Goal: Task Accomplishment & Management: Complete application form

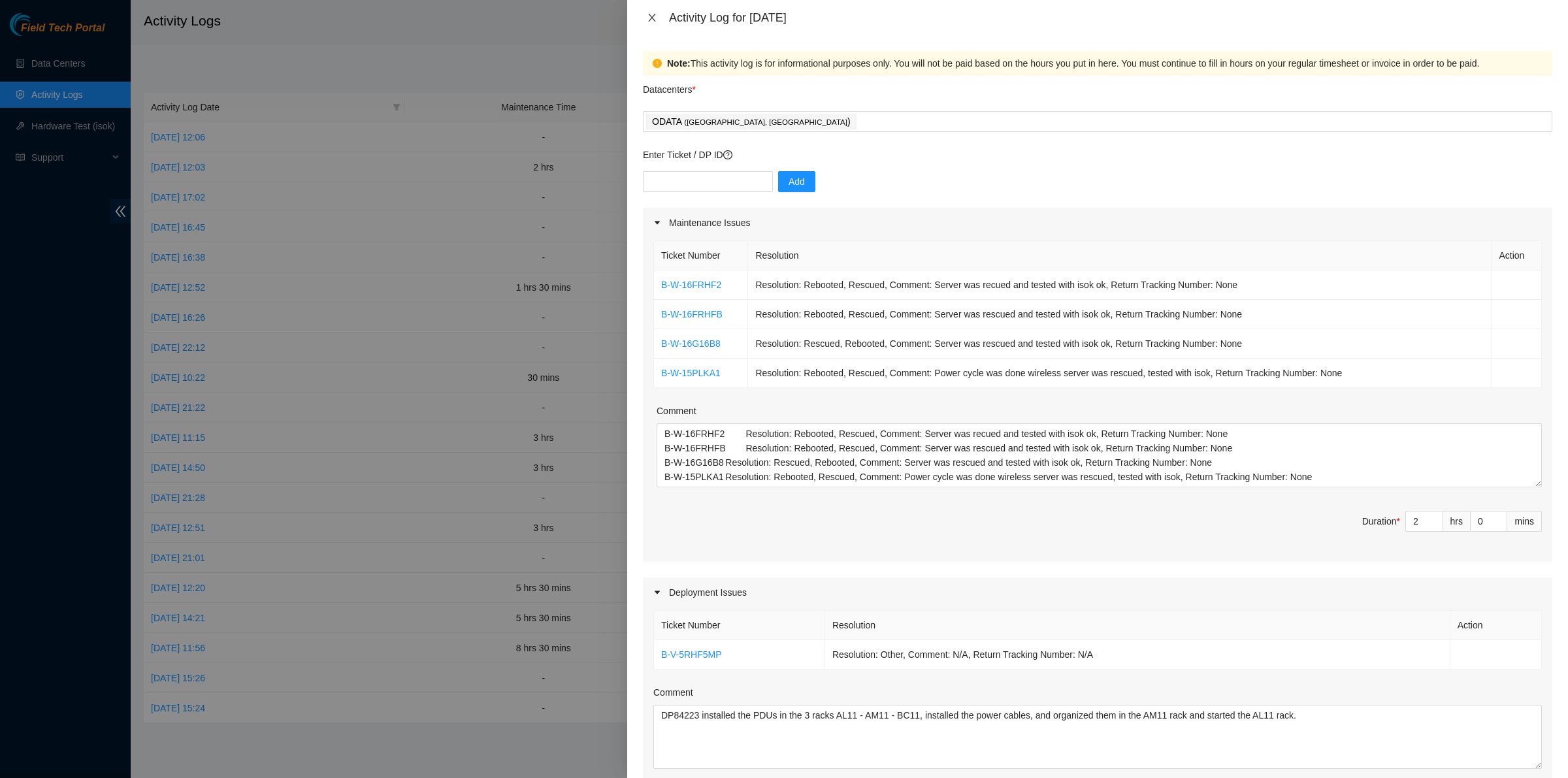
click at [655, 13] on icon "close" at bounding box center [651, 17] width 10 height 10
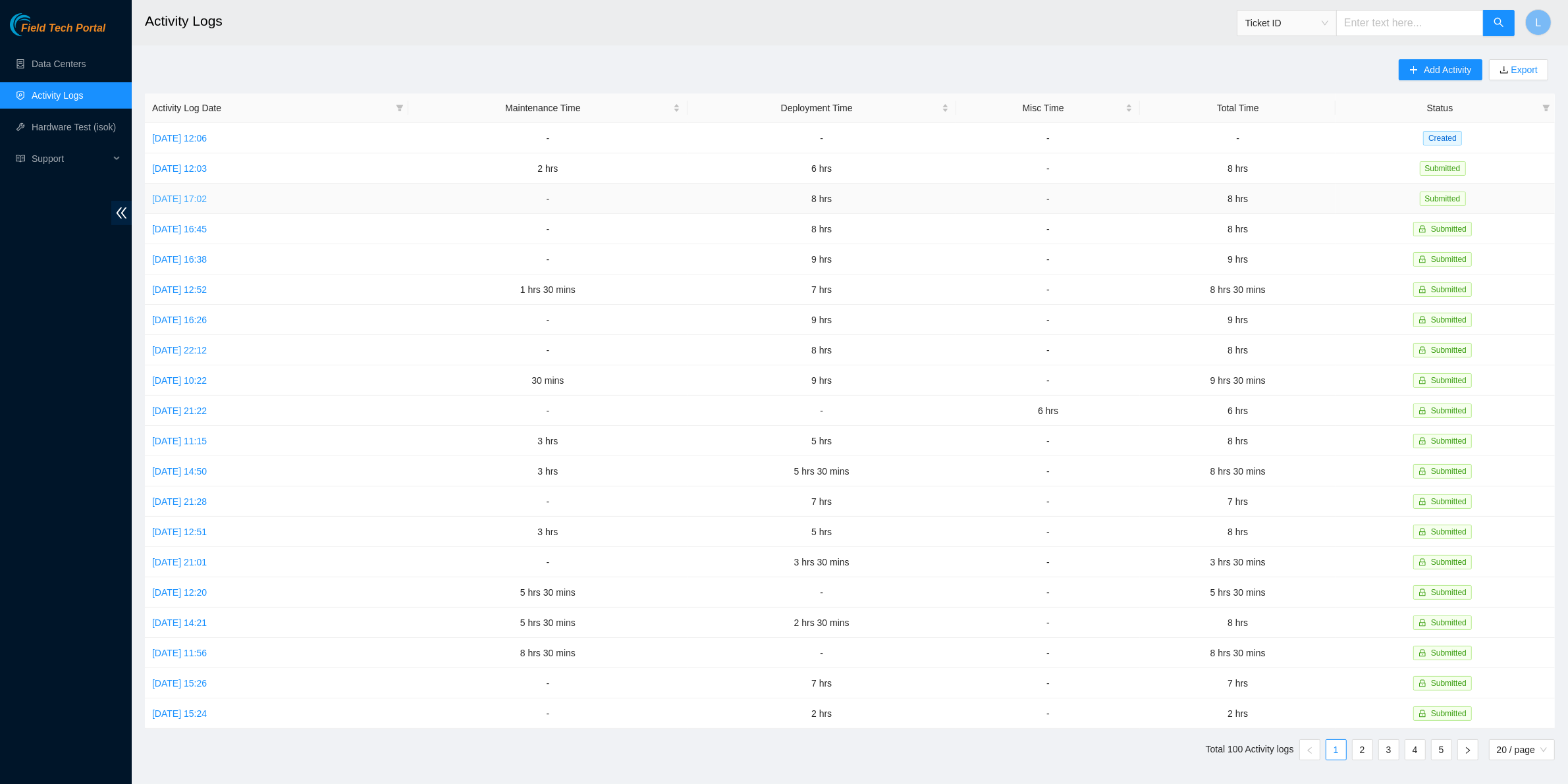
click at [199, 199] on link "[DATE] 17:02" at bounding box center [180, 199] width 55 height 10
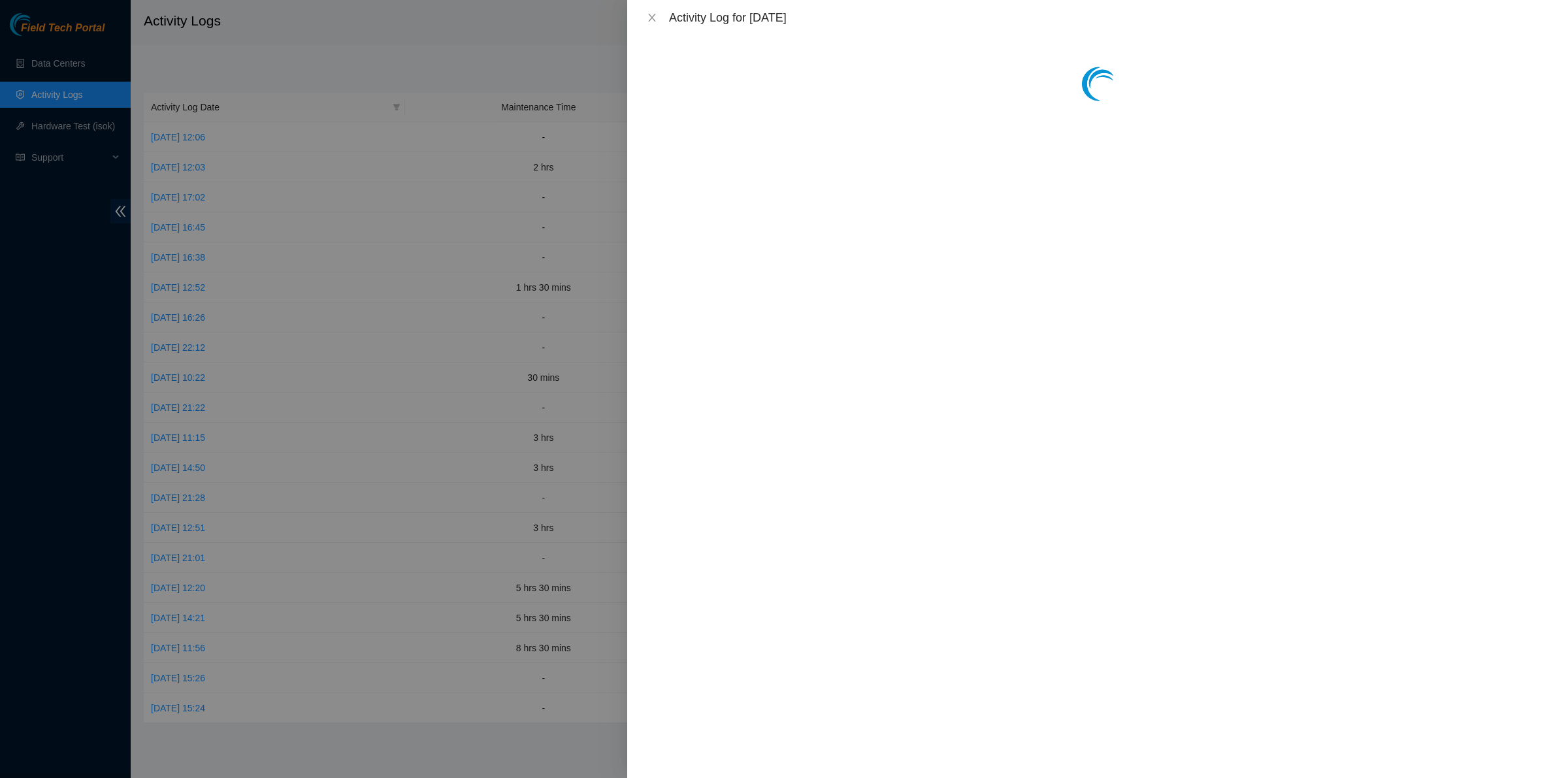
click at [990, 191] on div at bounding box center [1097, 407] width 941 height 743
click at [655, 18] on icon "close" at bounding box center [651, 17] width 10 height 10
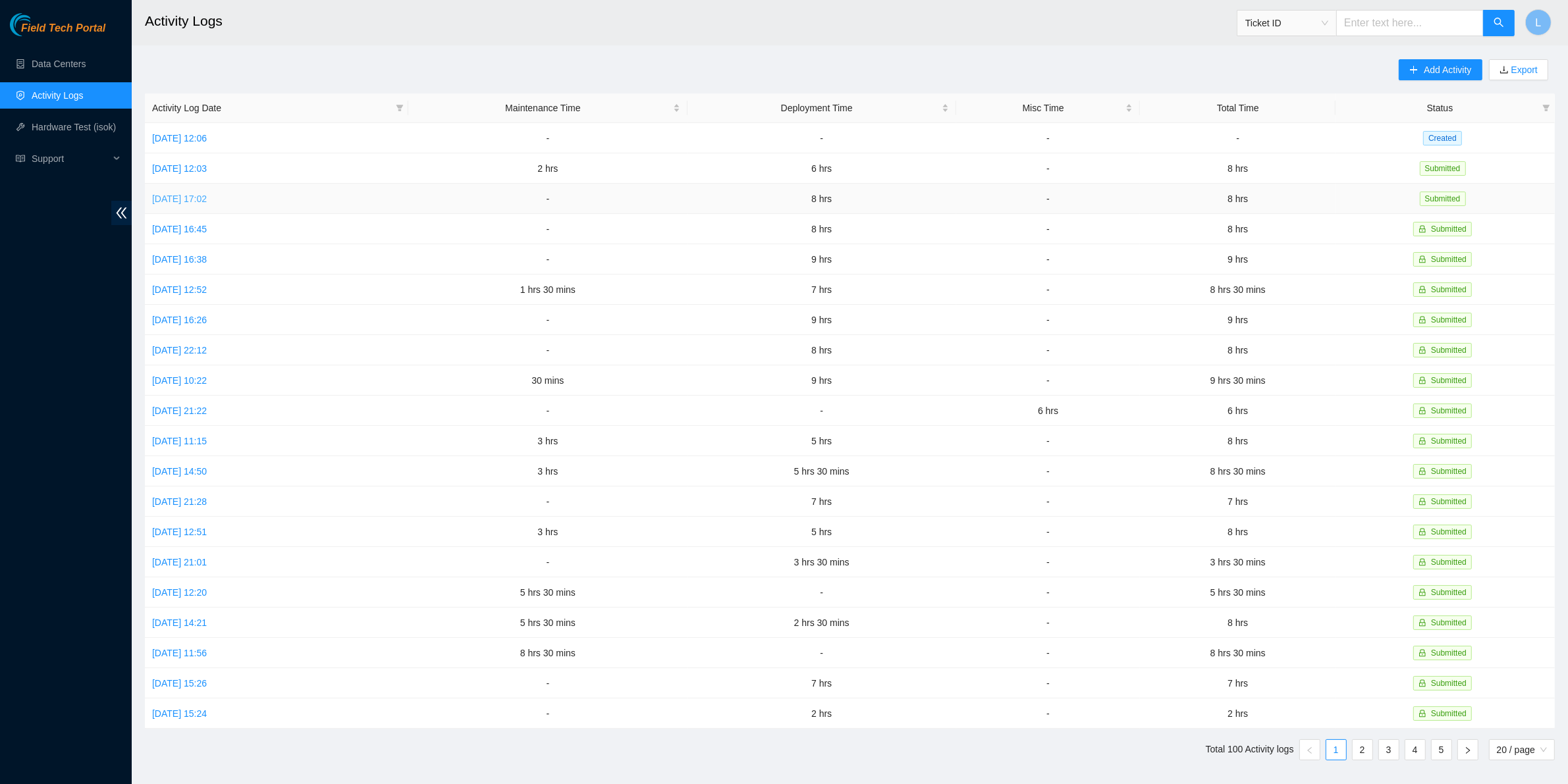
click at [185, 197] on link "[DATE] 17:02" at bounding box center [180, 199] width 55 height 10
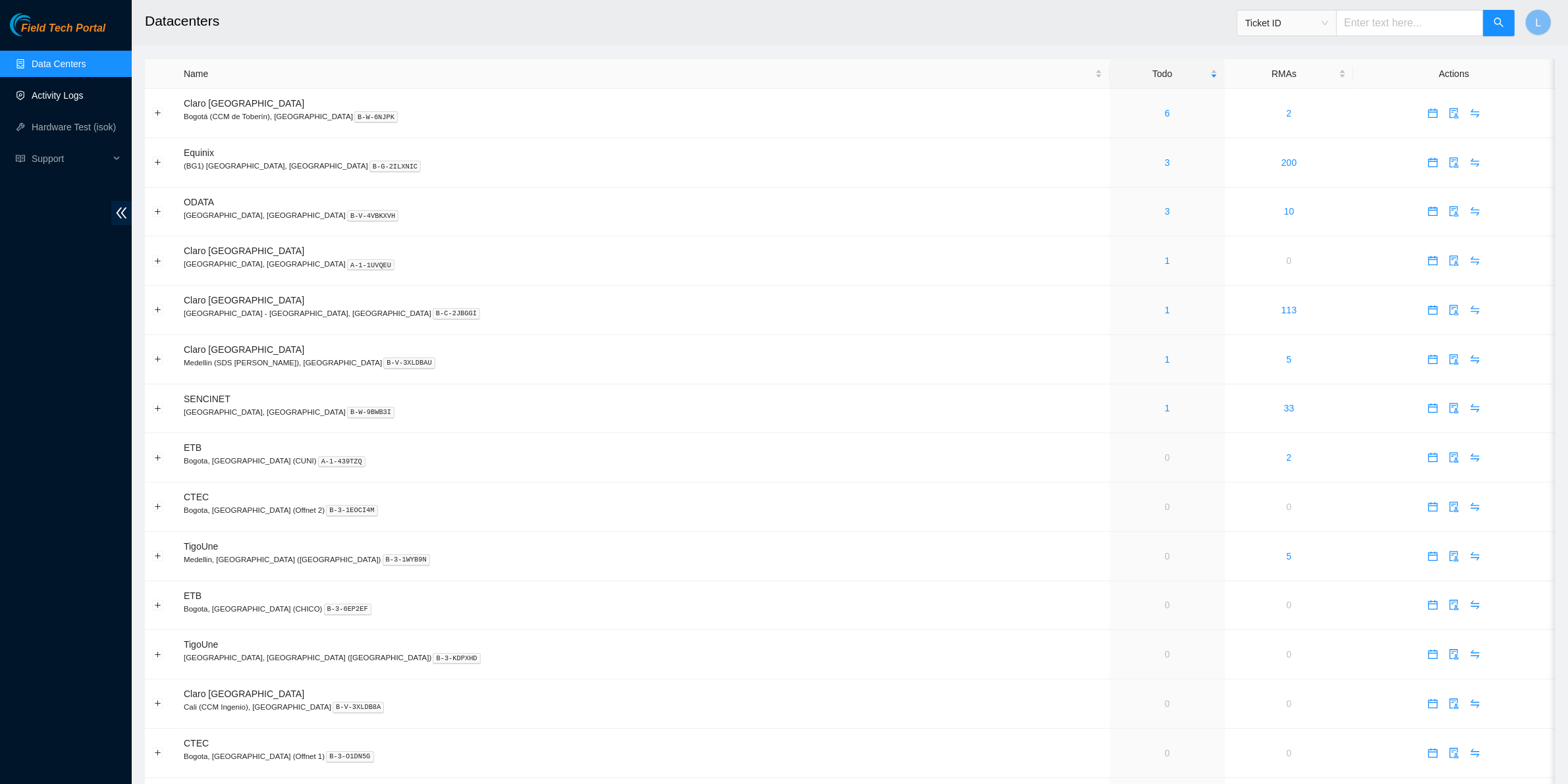
click at [53, 91] on link "Activity Logs" at bounding box center [57, 95] width 52 height 10
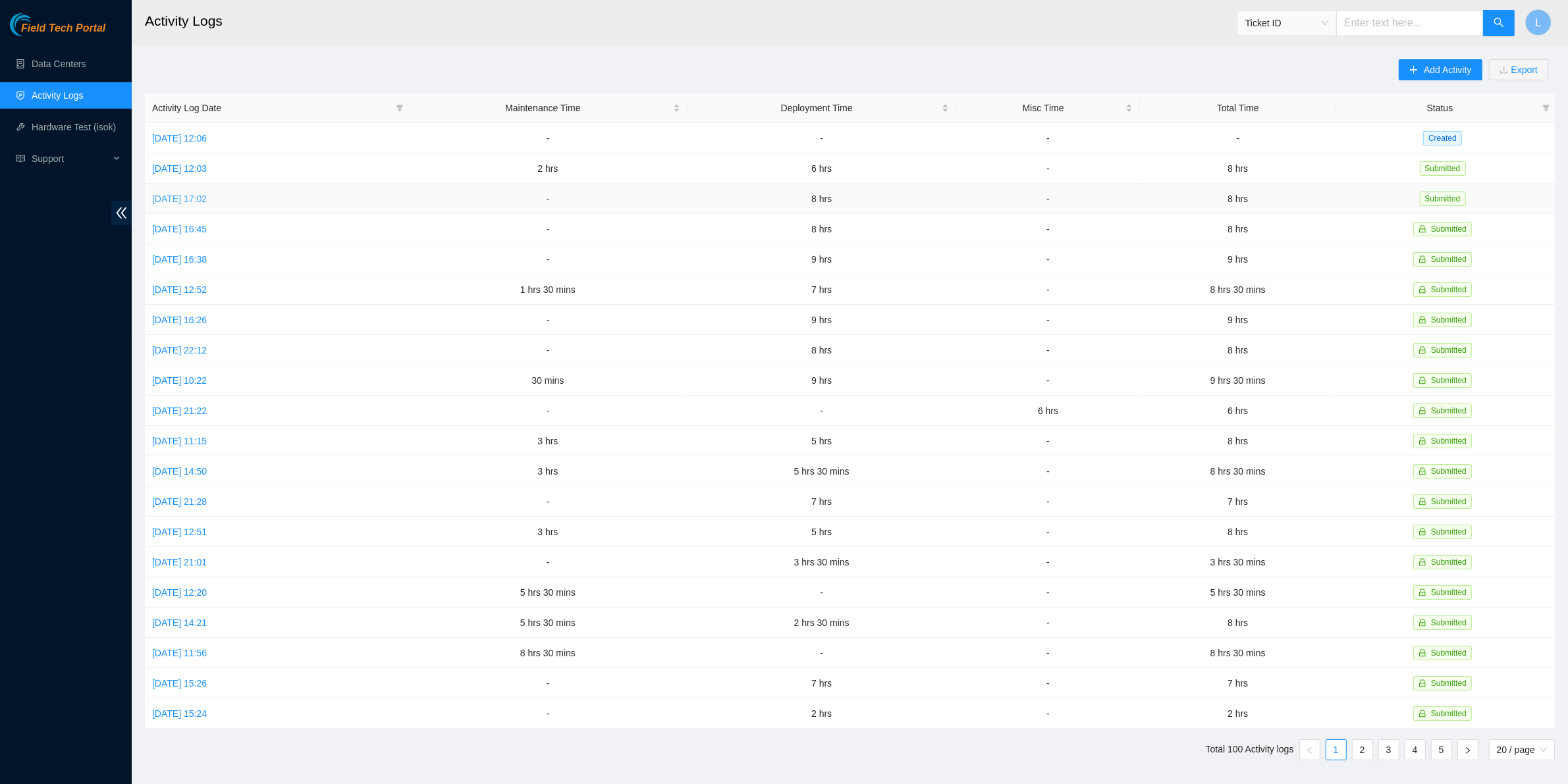
click at [206, 199] on link "[DATE] 17:02" at bounding box center [180, 199] width 55 height 10
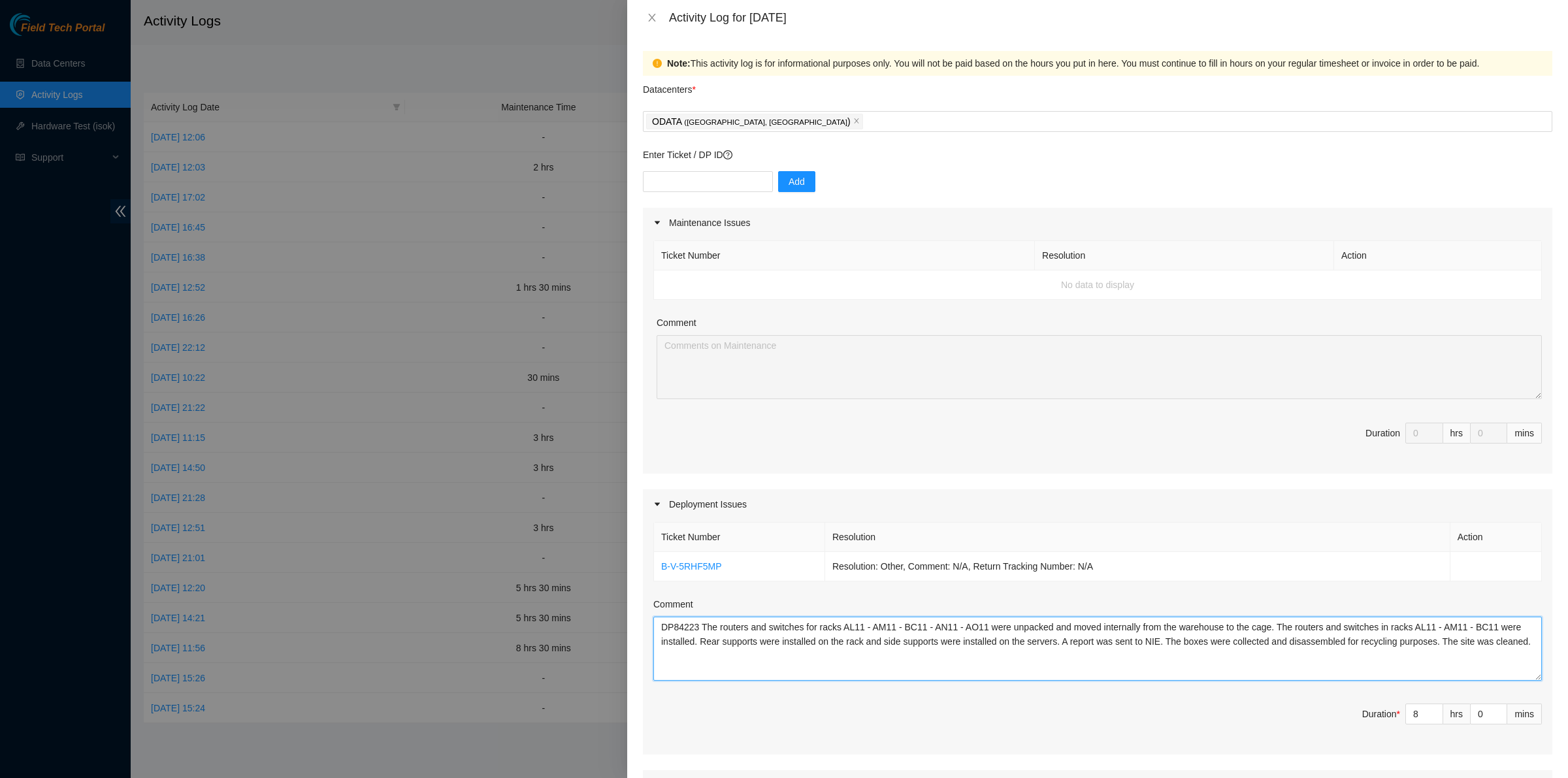
drag, startPoint x: 658, startPoint y: 629, endPoint x: 1567, endPoint y: 657, distance: 909.4
click at [1567, 657] on div "Note: This activity log is for informational purposes only. You will not be pai…" at bounding box center [1097, 407] width 941 height 743
click at [651, 18] on icon "close" at bounding box center [651, 17] width 10 height 10
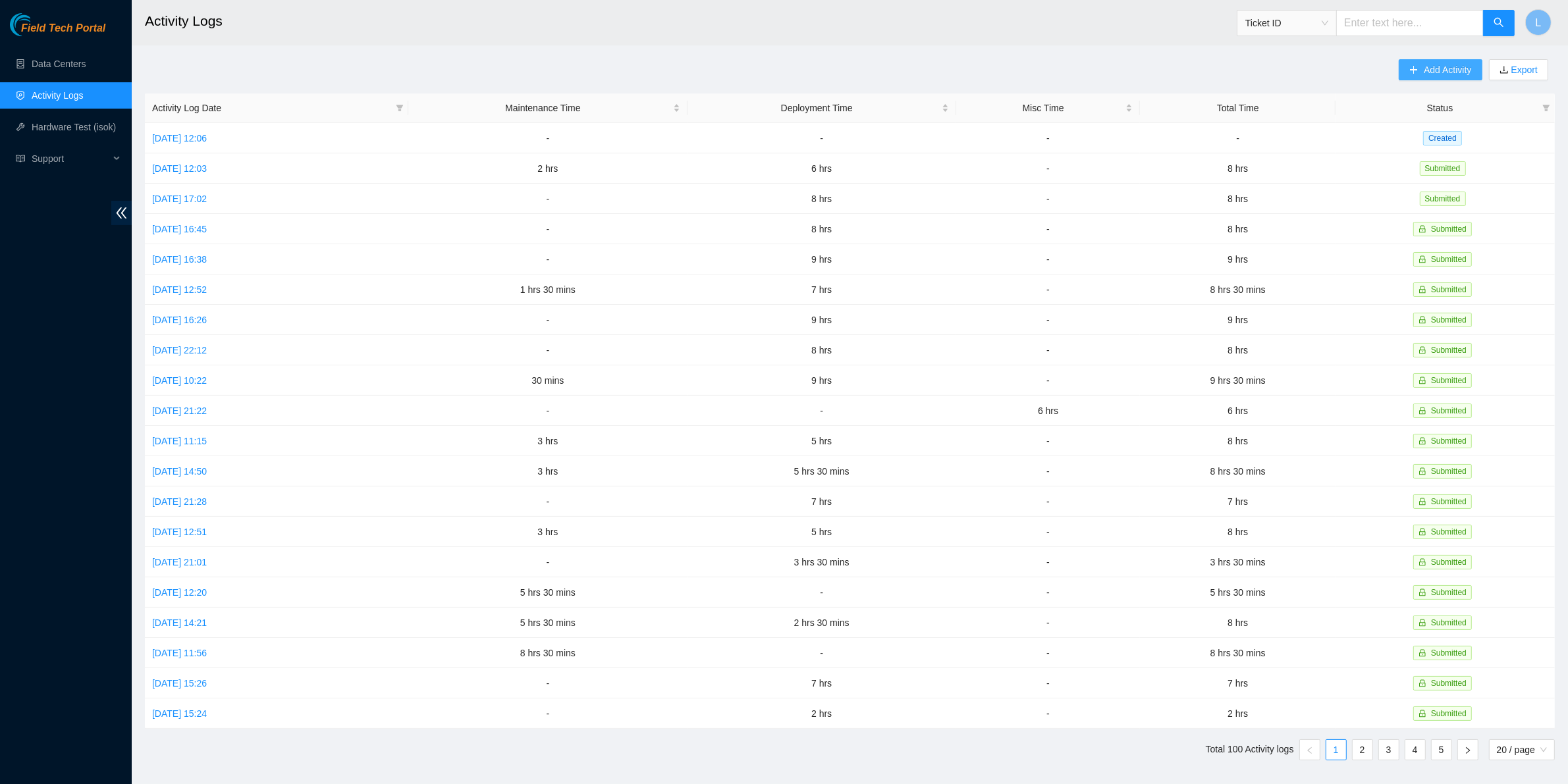
click at [1454, 67] on span "Add Activity" at bounding box center [1447, 69] width 47 height 14
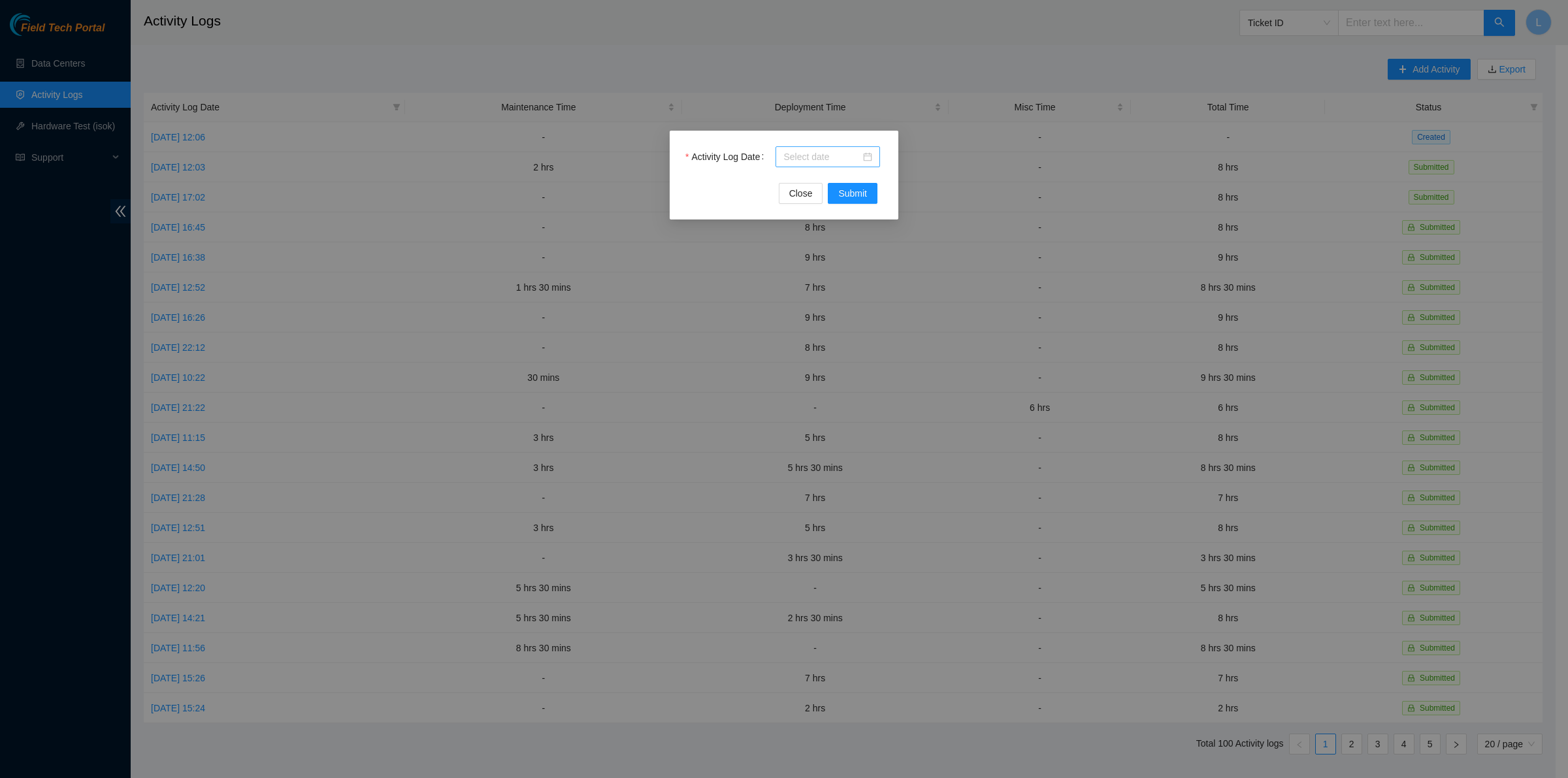
click at [793, 158] on input "Activity Log Date" at bounding box center [822, 156] width 77 height 14
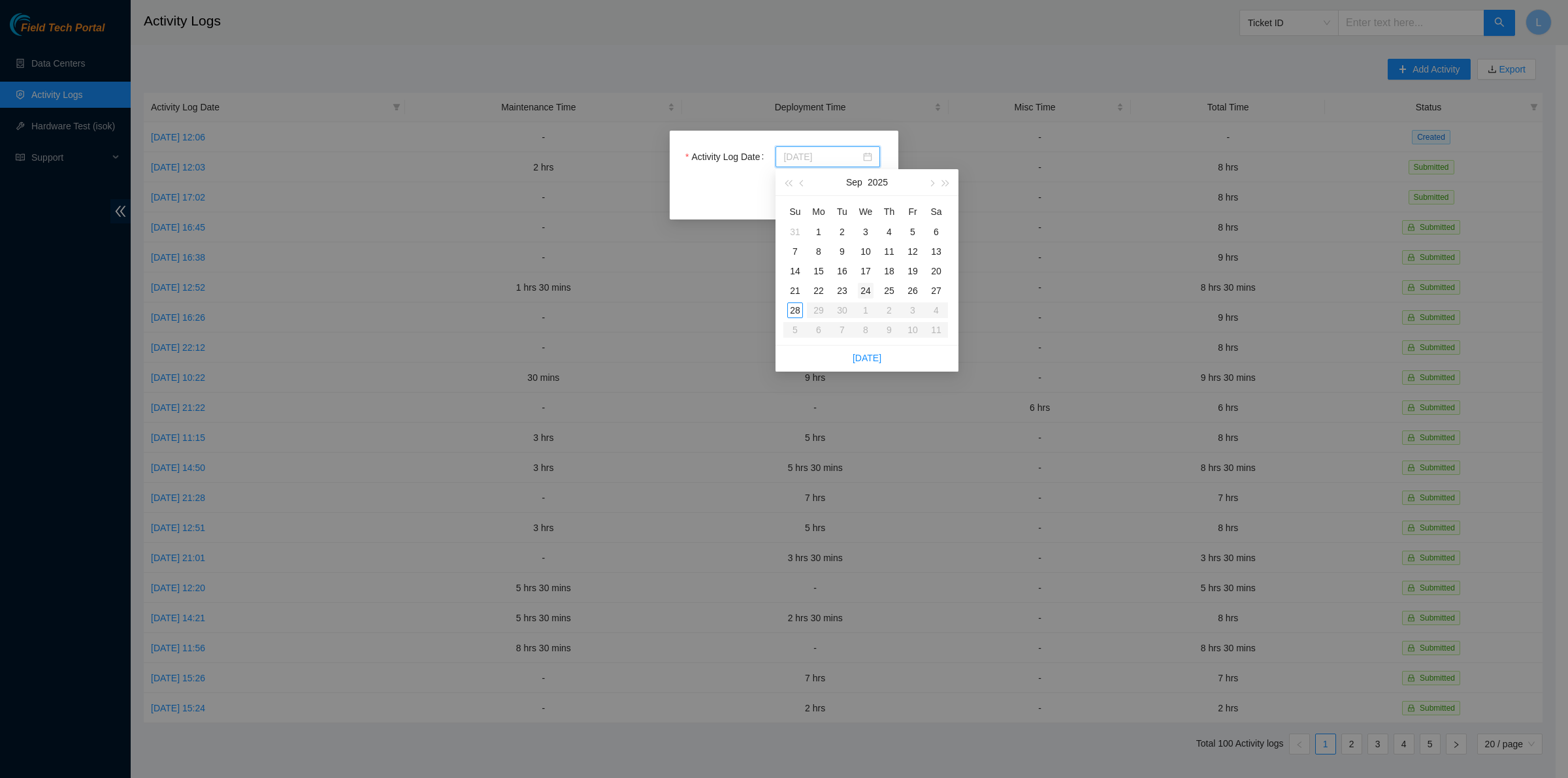
type input "[DATE]"
click at [864, 291] on div "24" at bounding box center [865, 291] width 16 height 16
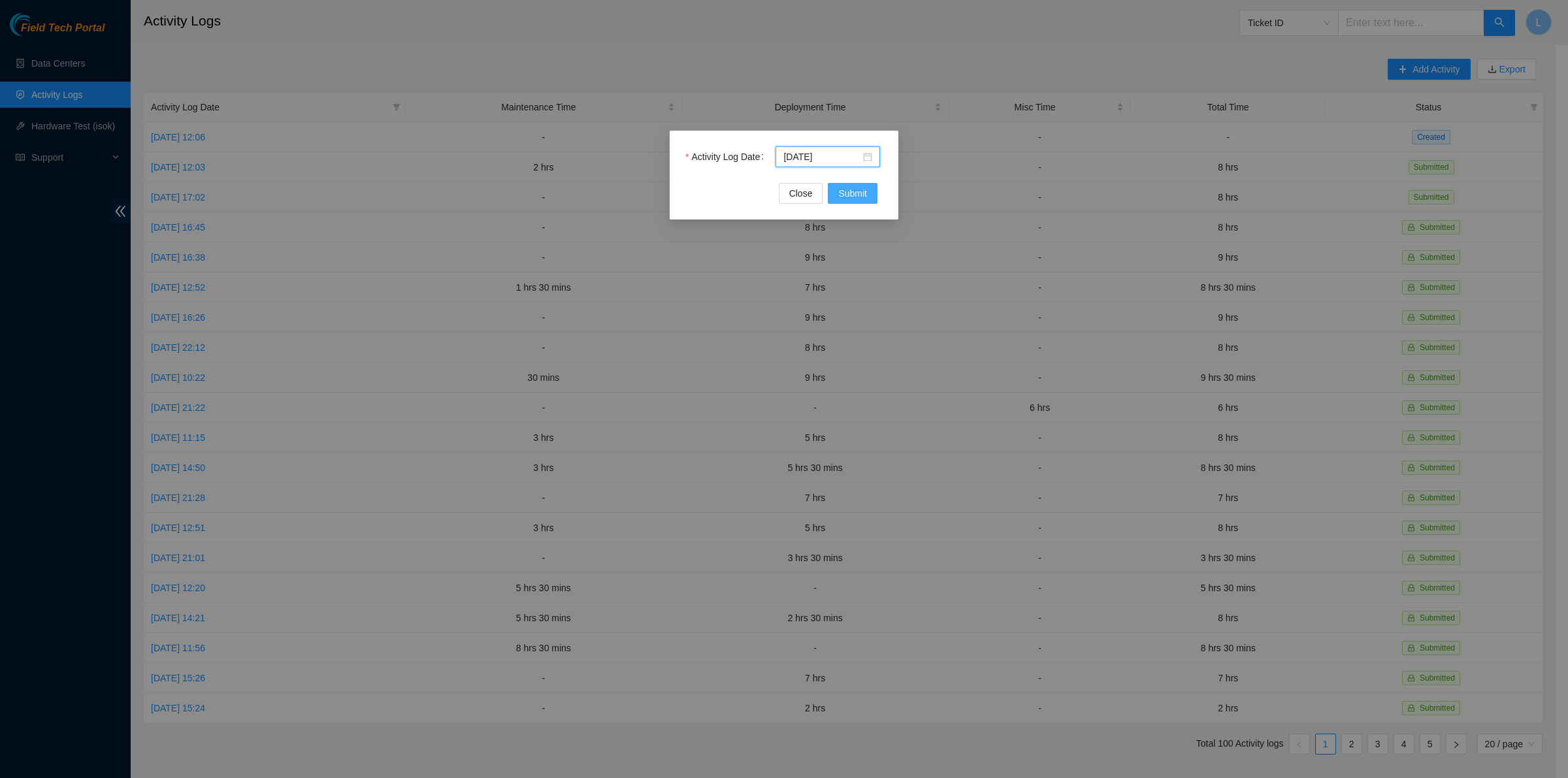
click at [843, 191] on span "Submit" at bounding box center [852, 192] width 29 height 14
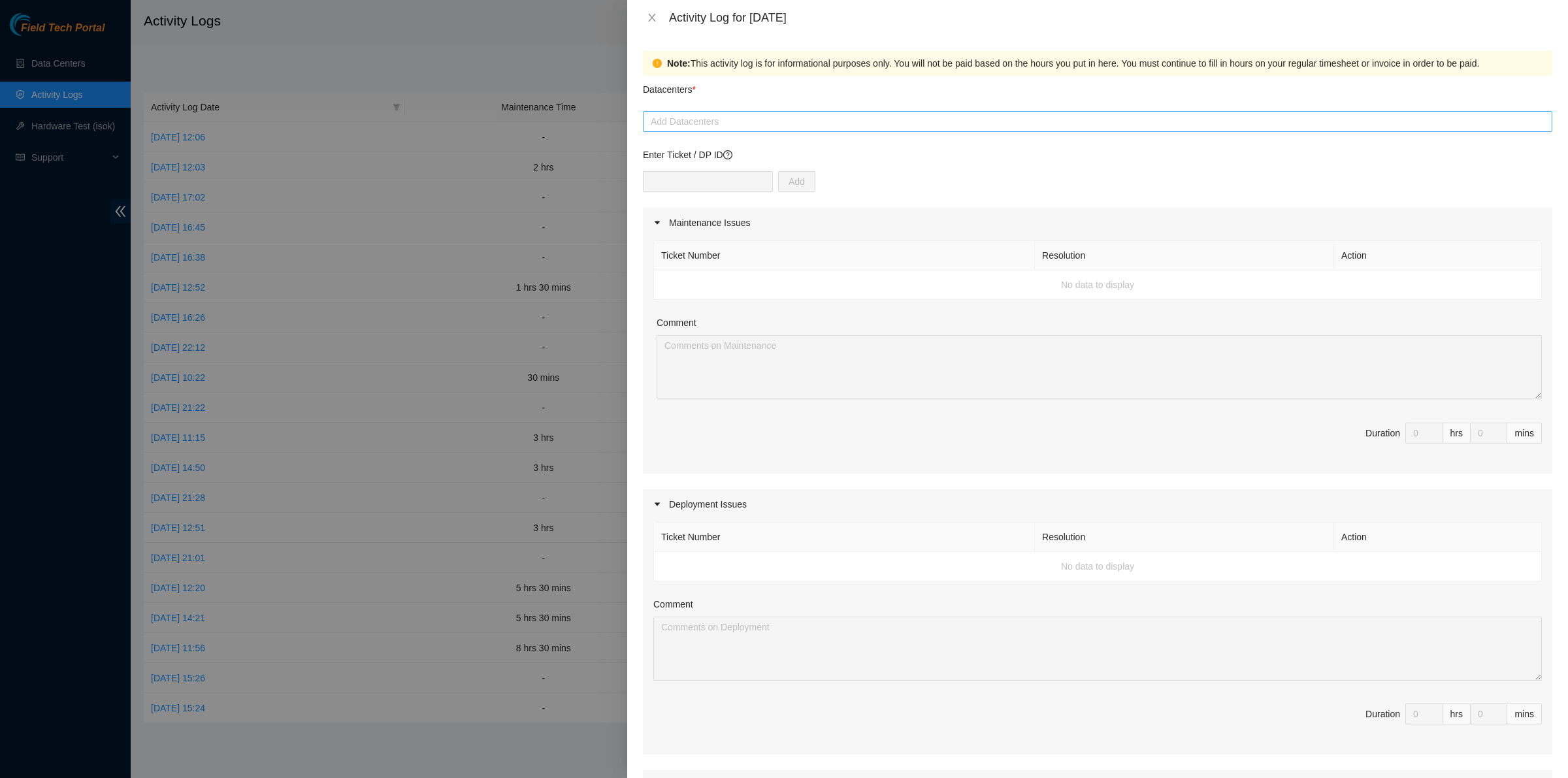
click at [725, 128] on div at bounding box center [1098, 121] width 903 height 16
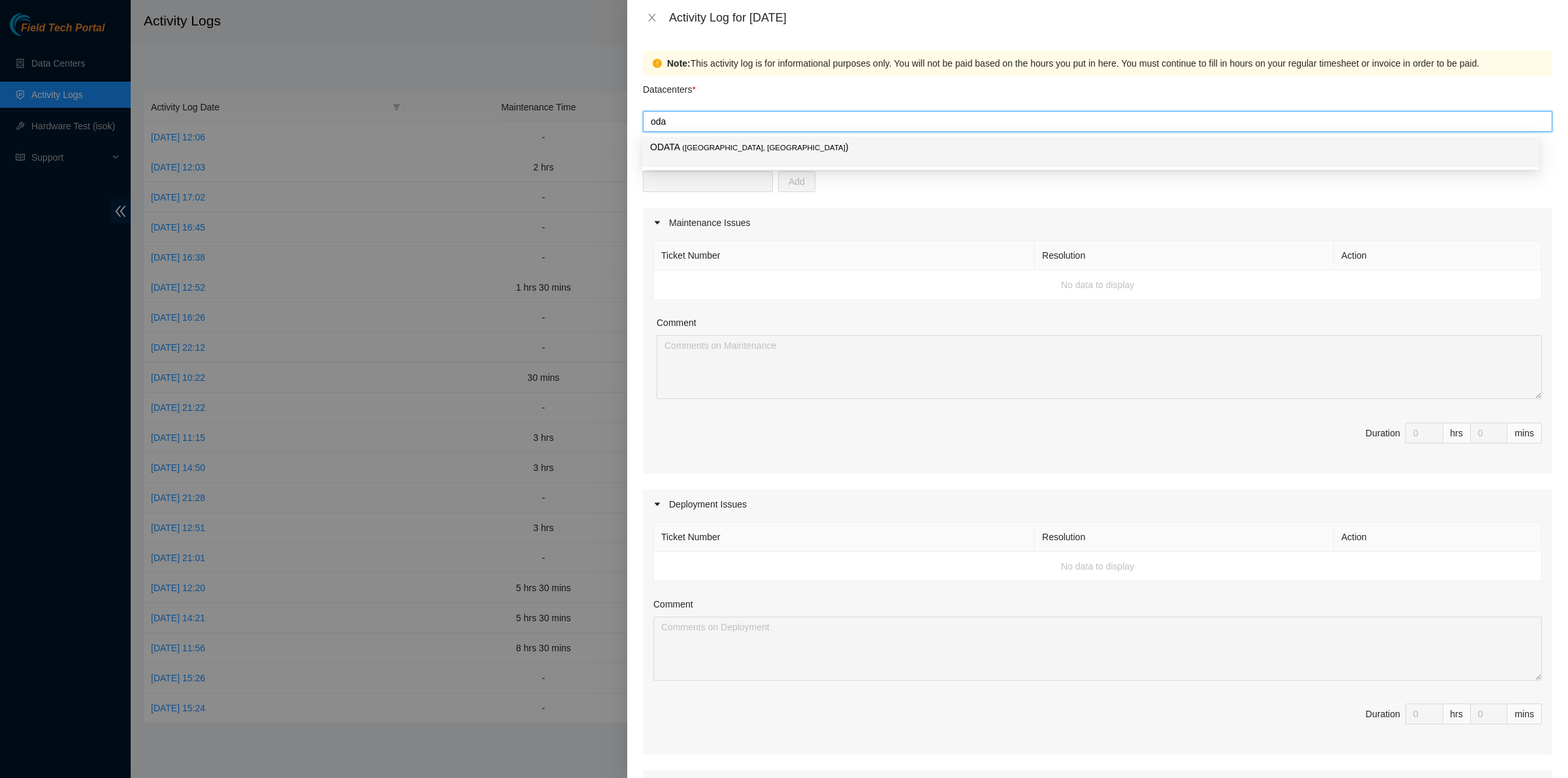
type input "odat"
click at [720, 144] on span "( [GEOGRAPHIC_DATA], [GEOGRAPHIC_DATA]" at bounding box center [764, 147] width 163 height 8
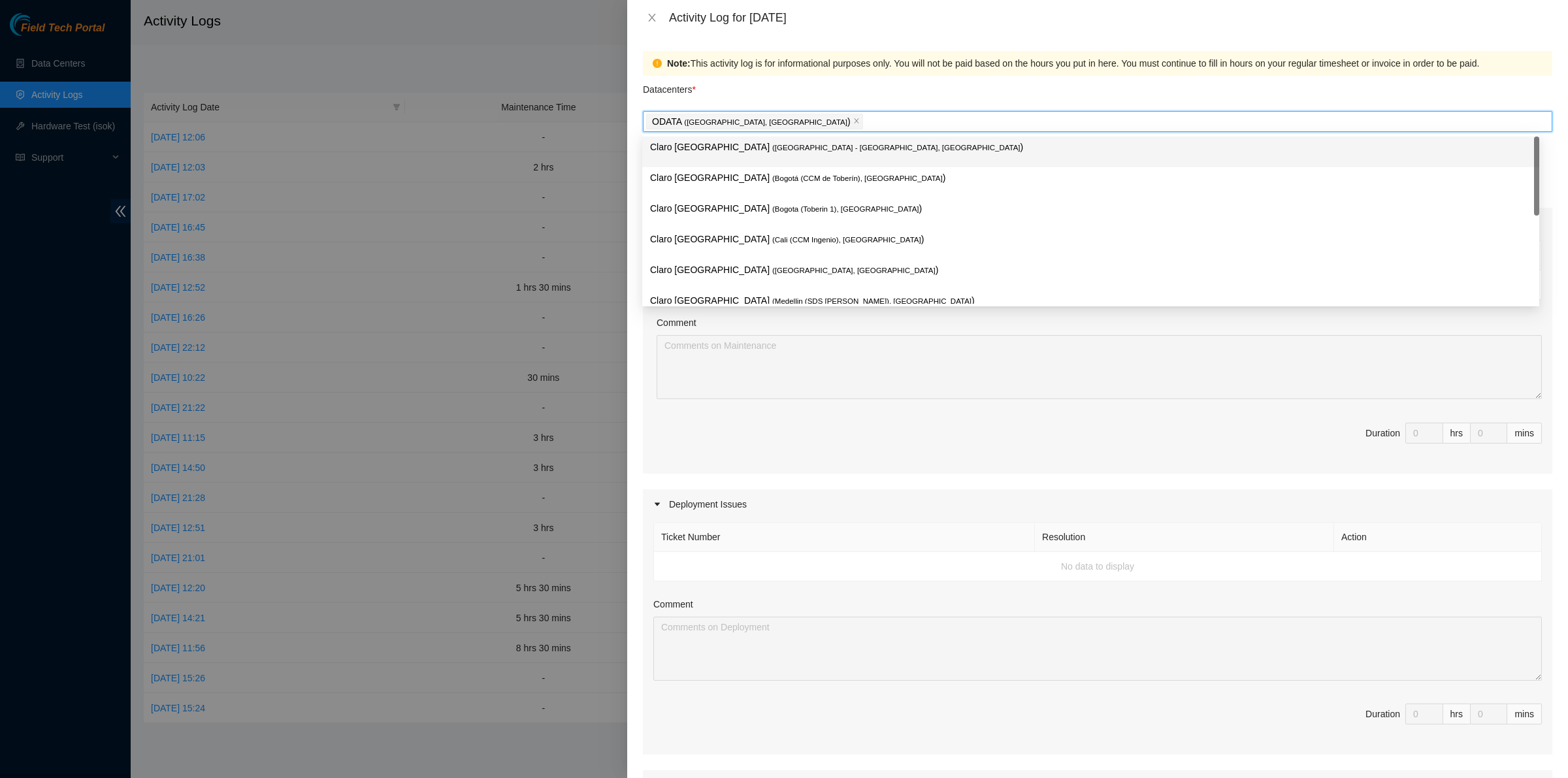
click at [771, 92] on div "Datacenters *" at bounding box center [1097, 94] width 909 height 36
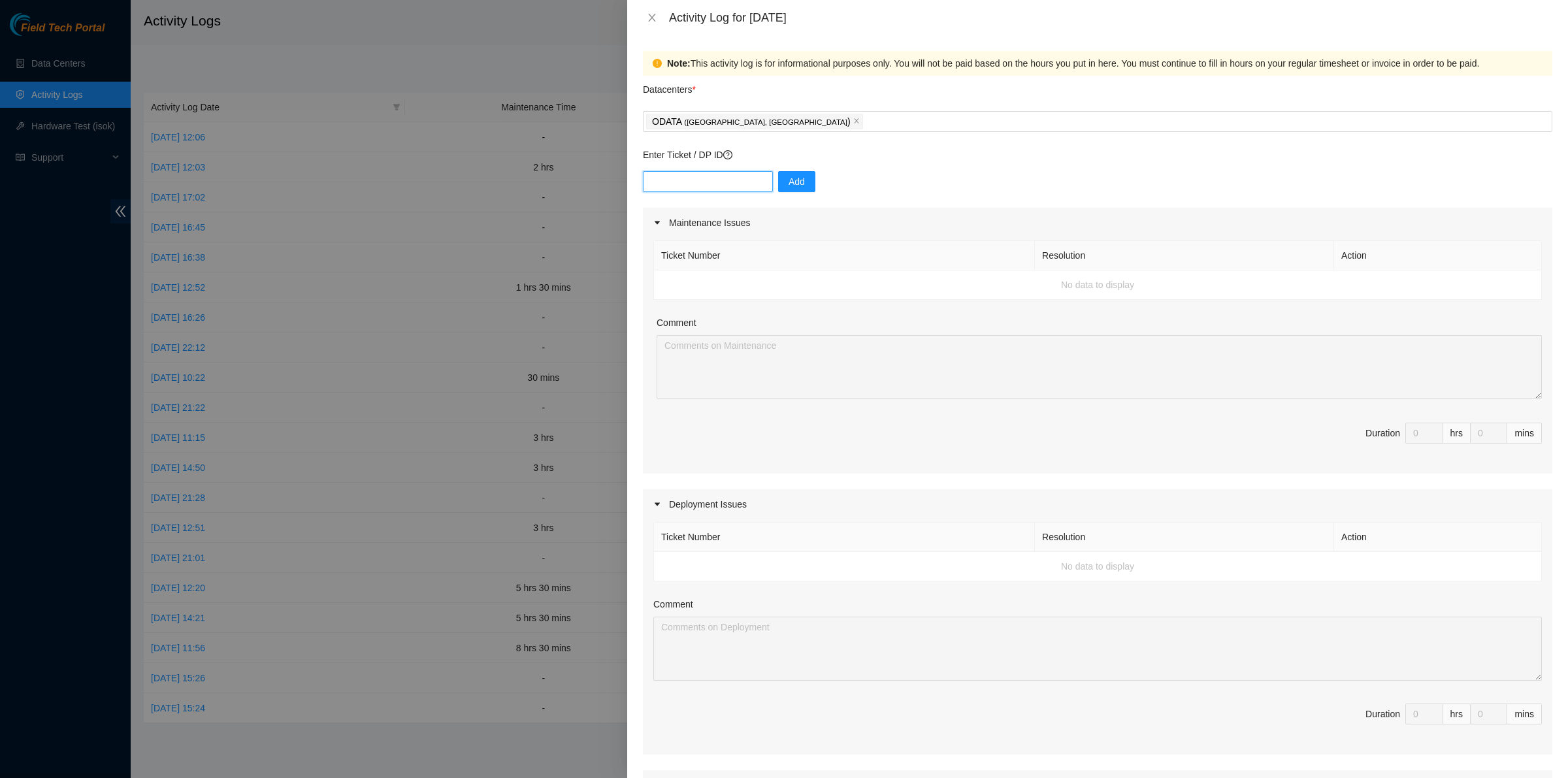
click at [677, 190] on input "text" at bounding box center [708, 181] width 130 height 21
paste input "DP84223"
type input "DP84223"
click at [788, 187] on span "Add" at bounding box center [796, 181] width 16 height 14
click at [1434, 712] on icon "up" at bounding box center [1436, 711] width 5 height 5
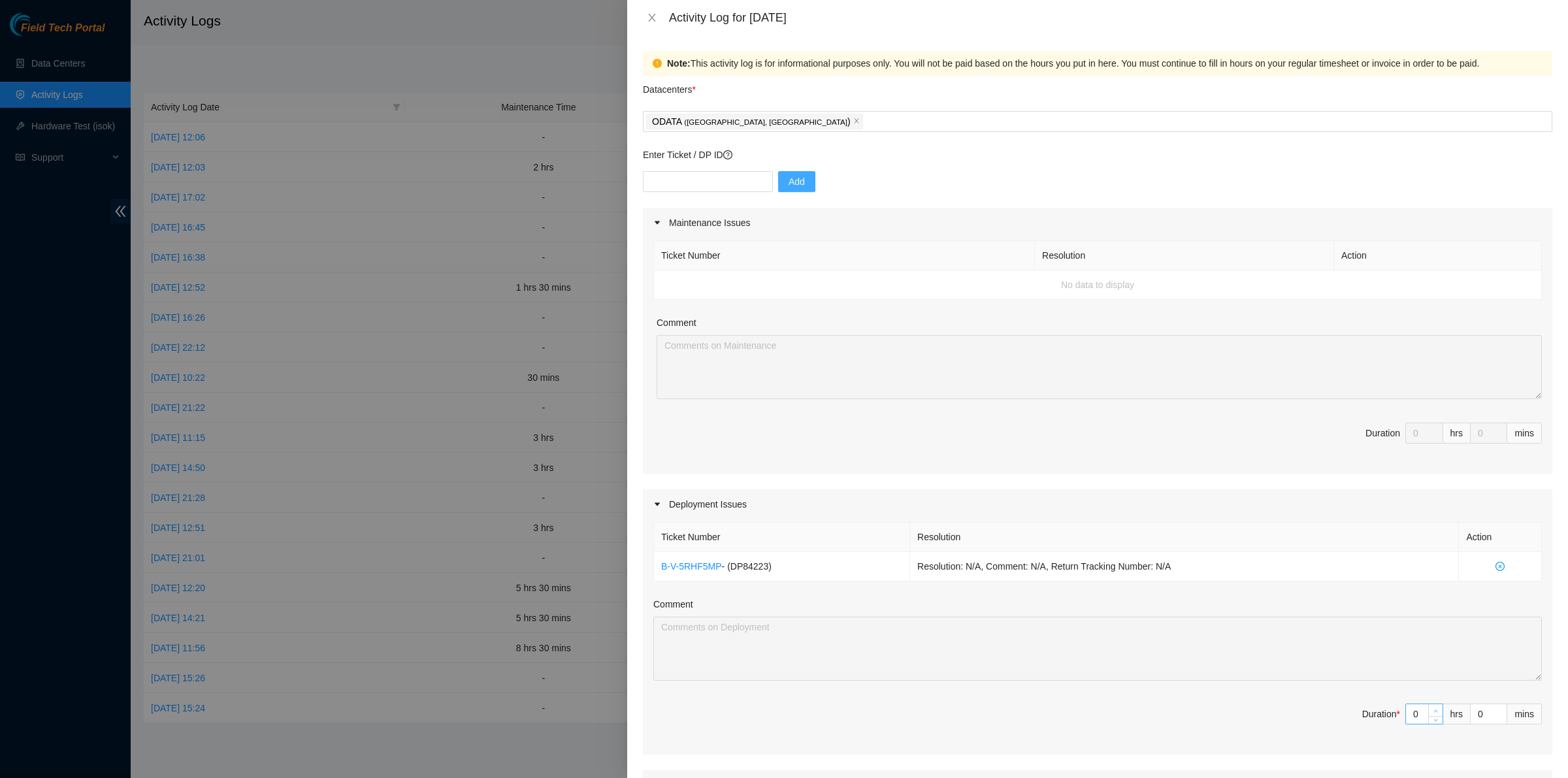
type input "1"
click at [1434, 712] on icon "up" at bounding box center [1436, 711] width 5 height 5
type input "2"
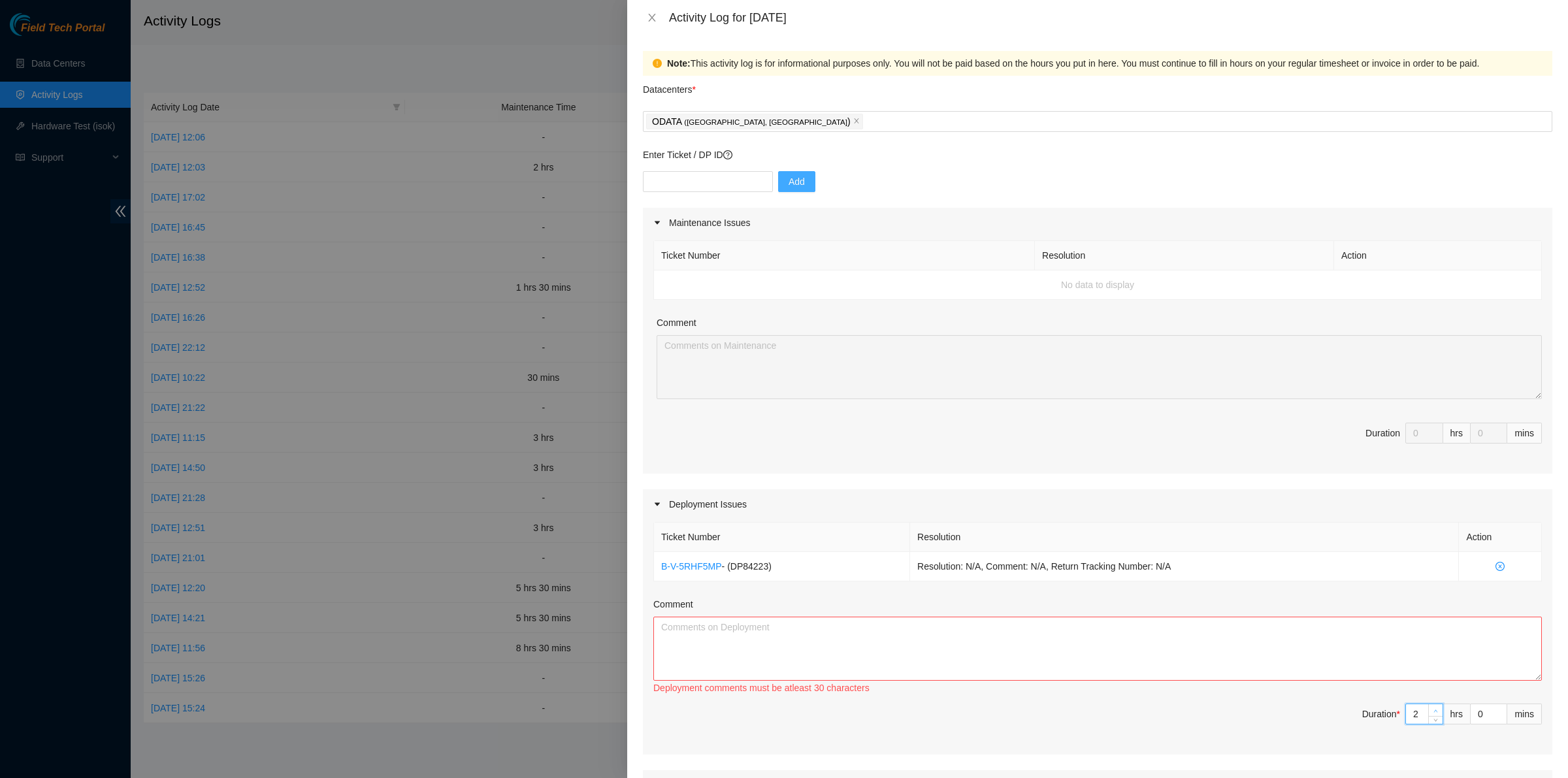
click at [1434, 712] on icon "up" at bounding box center [1436, 711] width 5 height 5
type input "4"
click at [1434, 712] on icon "up" at bounding box center [1436, 711] width 5 height 5
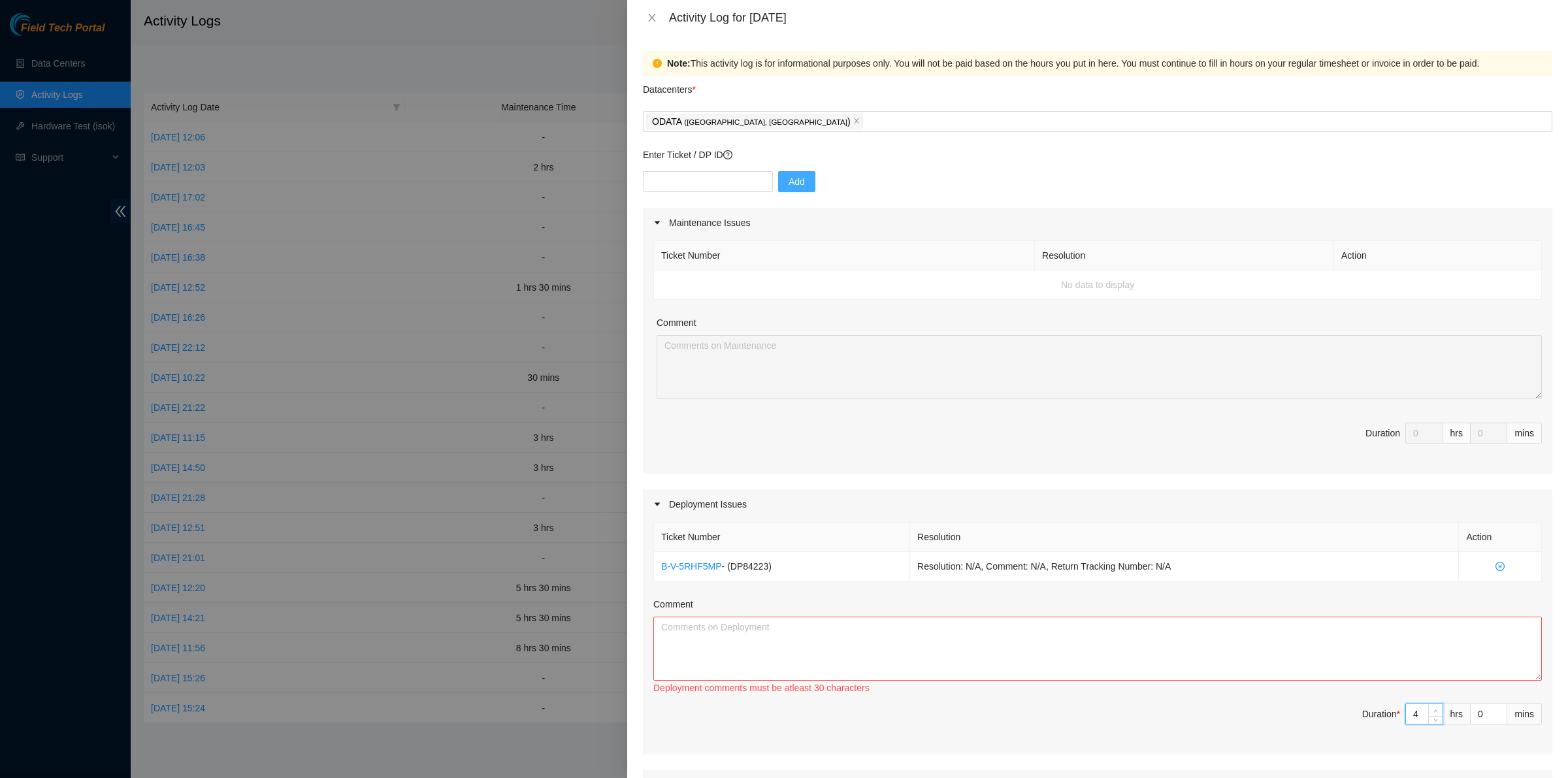
type input "5"
click at [1434, 712] on icon "up" at bounding box center [1436, 711] width 5 height 5
type input "6"
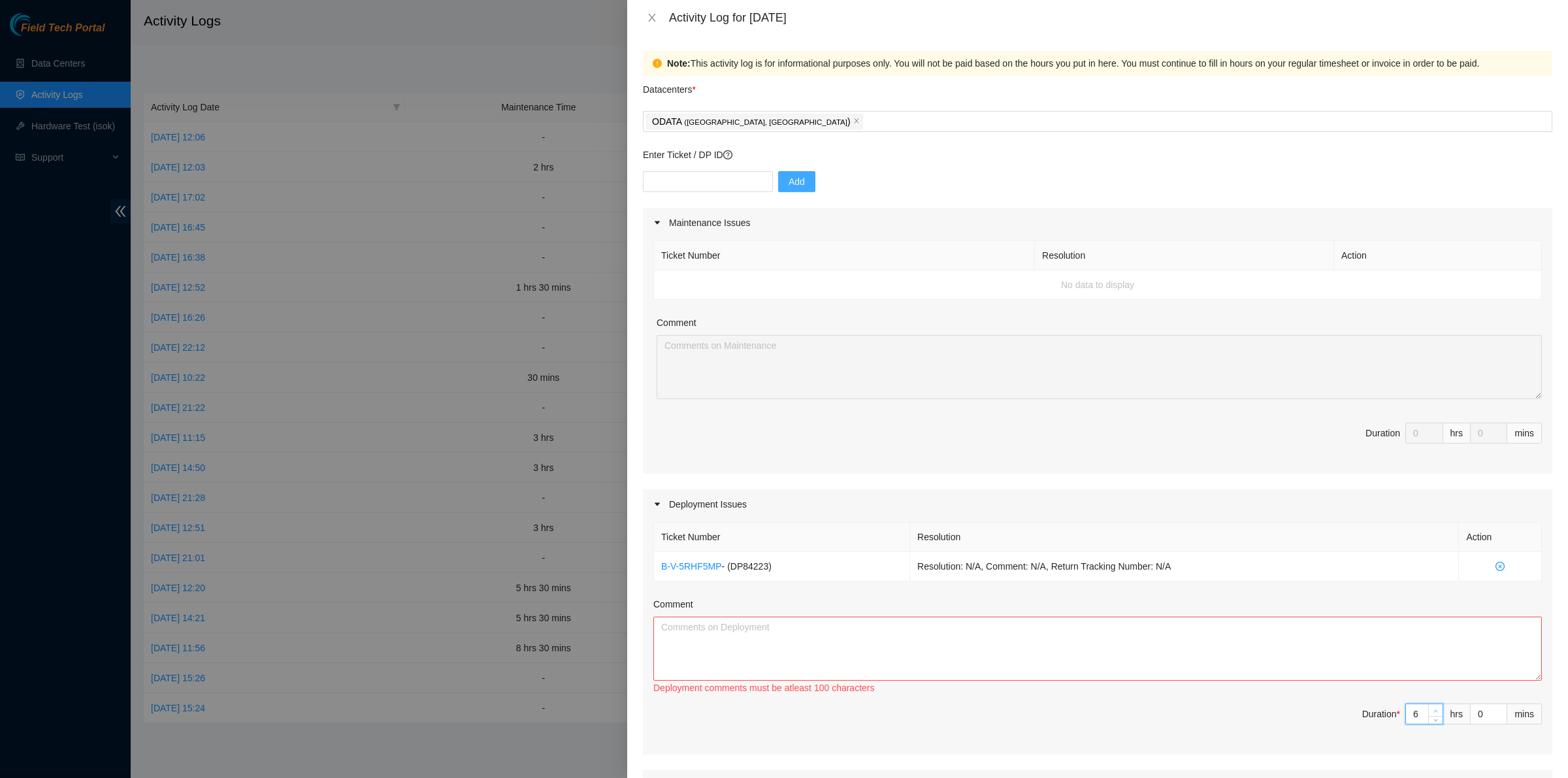
click at [1434, 712] on icon "up" at bounding box center [1436, 711] width 5 height 5
type input "7"
click at [1434, 712] on icon "up" at bounding box center [1436, 711] width 5 height 5
type input "8"
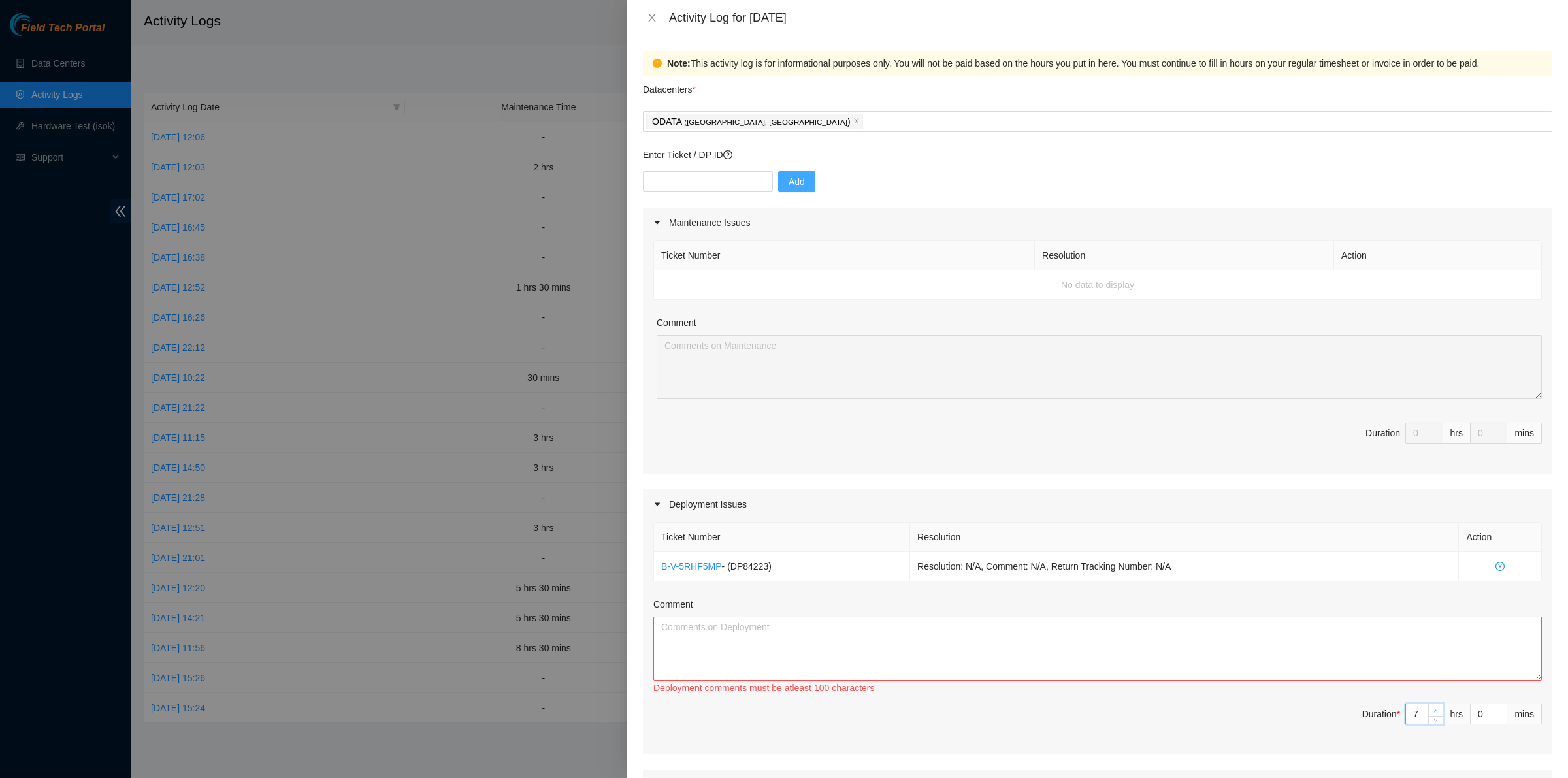
type input "8"
click at [1182, 647] on textarea "Comment" at bounding box center [1097, 648] width 889 height 64
paste textarea "DP84223 The power cables were installed in rack AL11 and power cables were inst…"
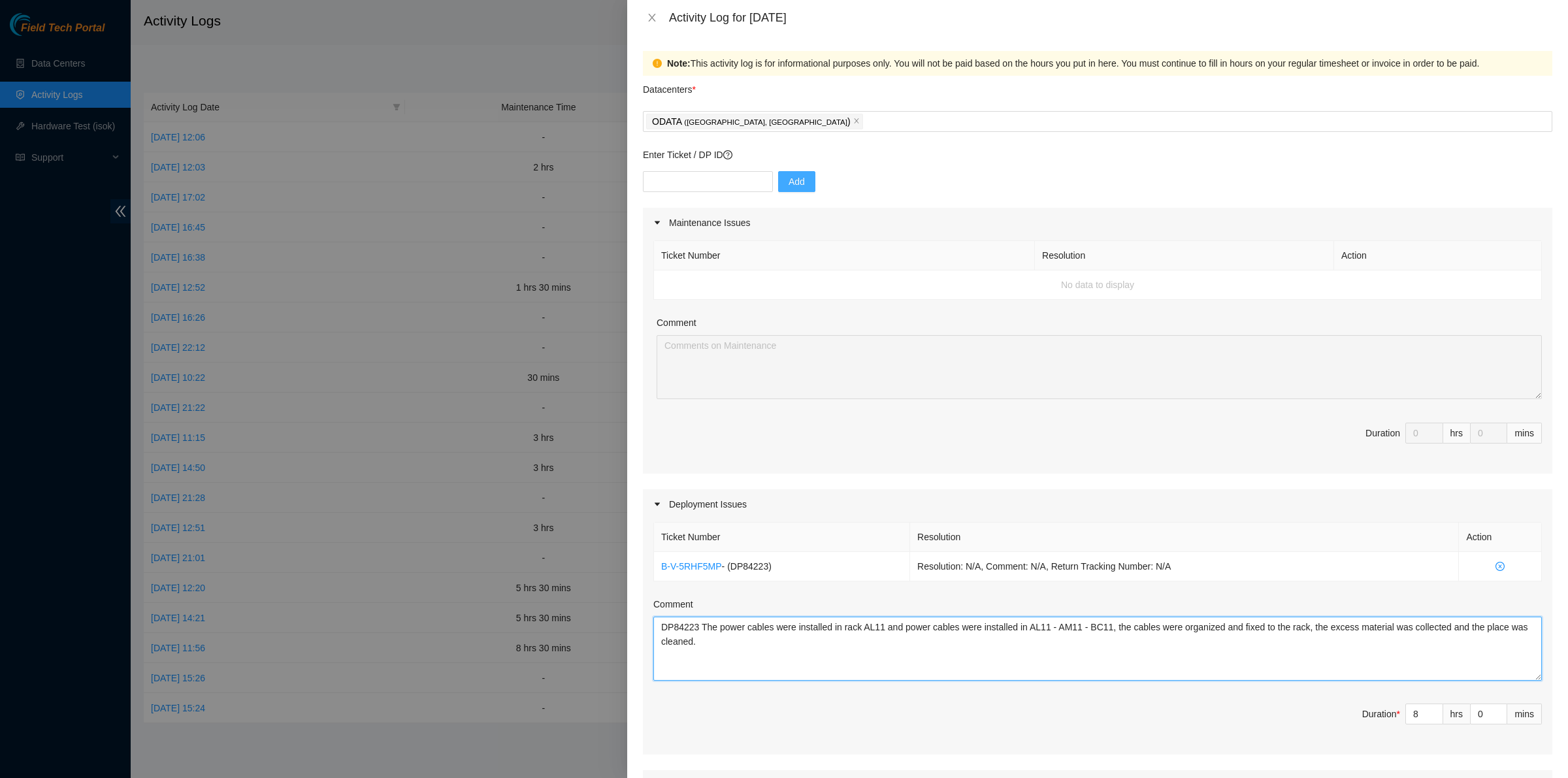
type textarea "DP84223 The power cables were installed in rack AL11 and power cables were inst…"
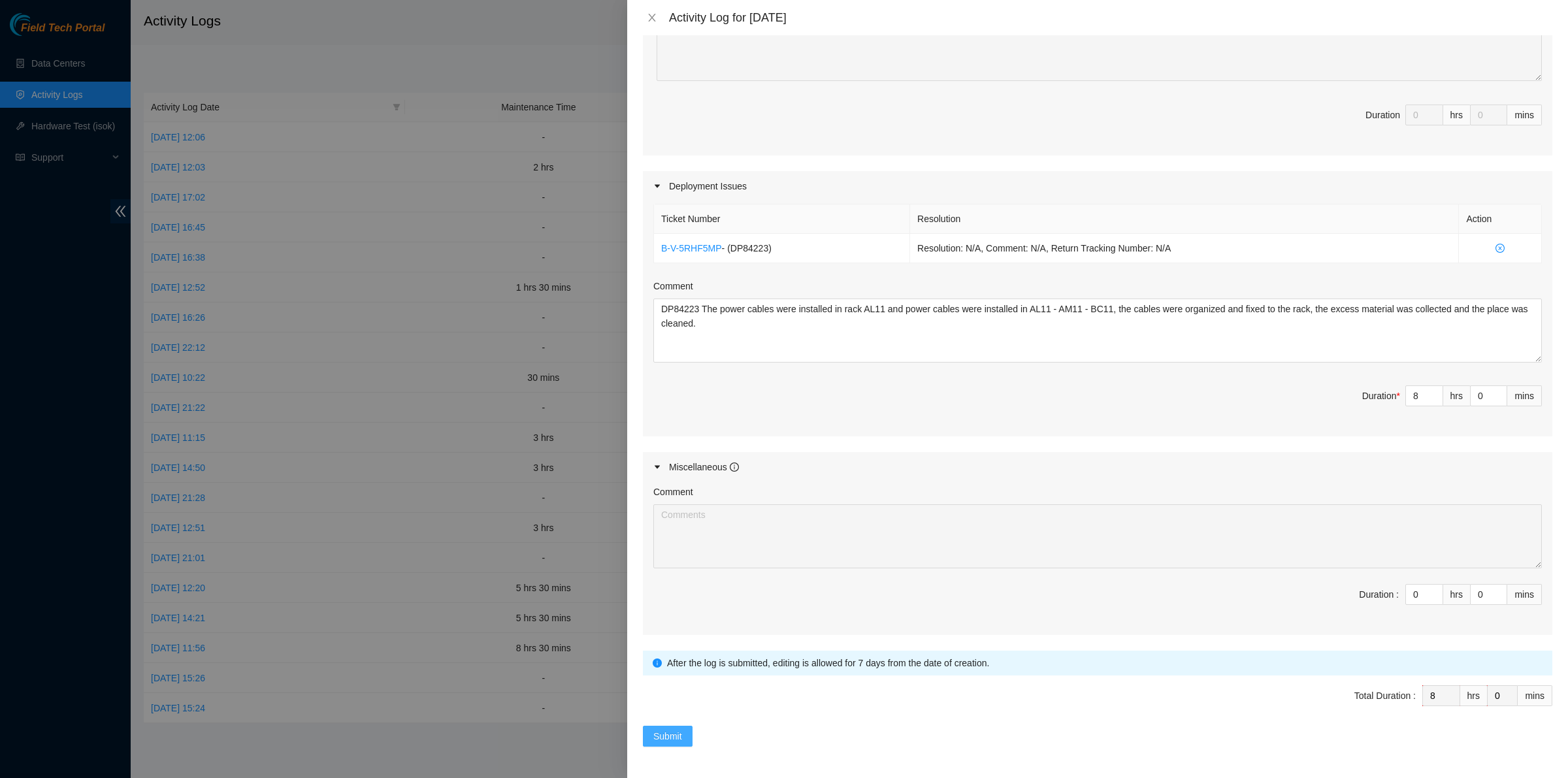
click at [655, 737] on span "Submit" at bounding box center [667, 736] width 29 height 14
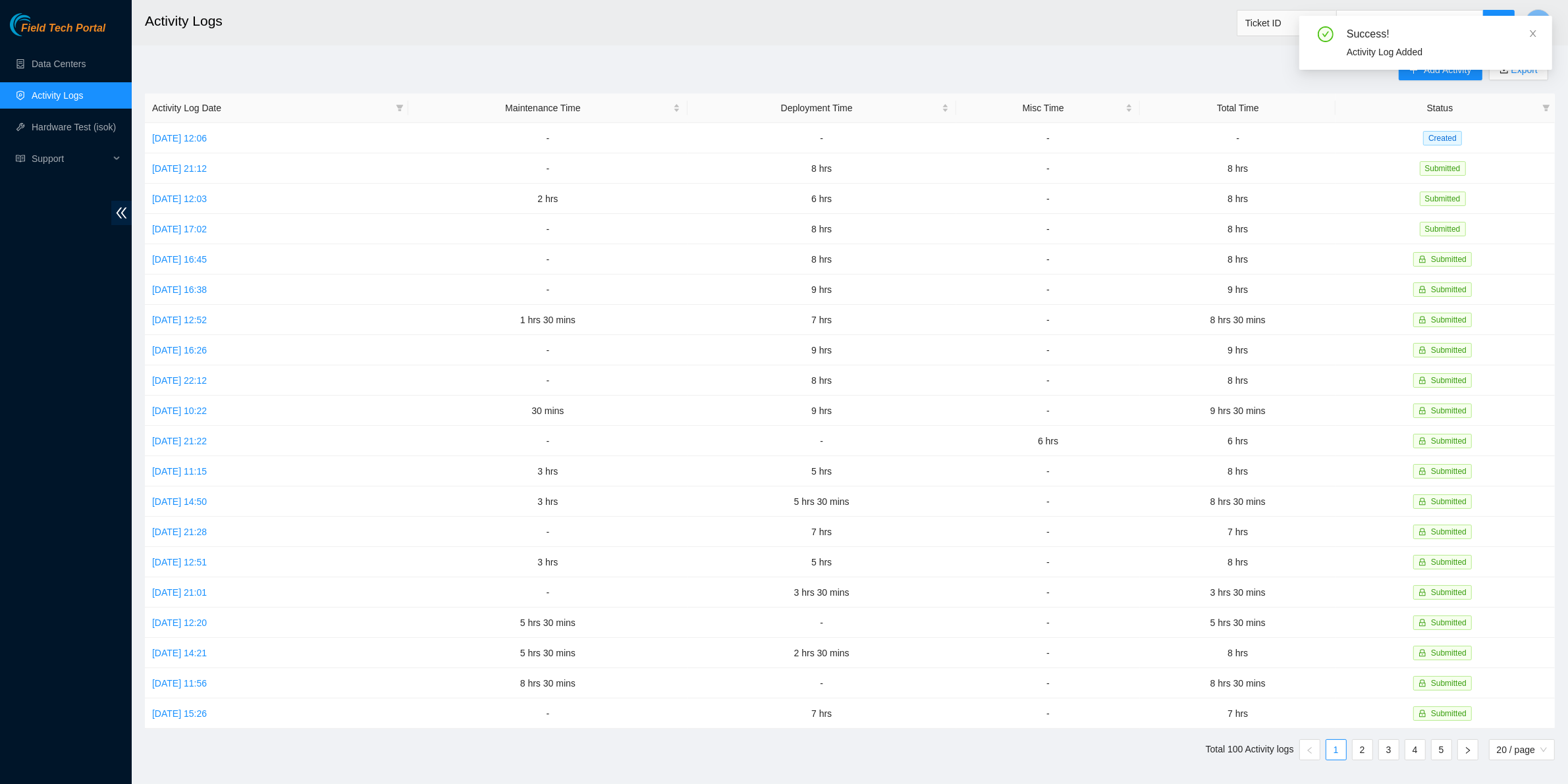
click at [675, 30] on h2 "Activity Logs" at bounding box center [684, 21] width 1079 height 43
click at [219, 146] on td "[DATE] 12:06" at bounding box center [276, 138] width 264 height 30
click at [207, 139] on link "[DATE] 12:06" at bounding box center [180, 138] width 55 height 10
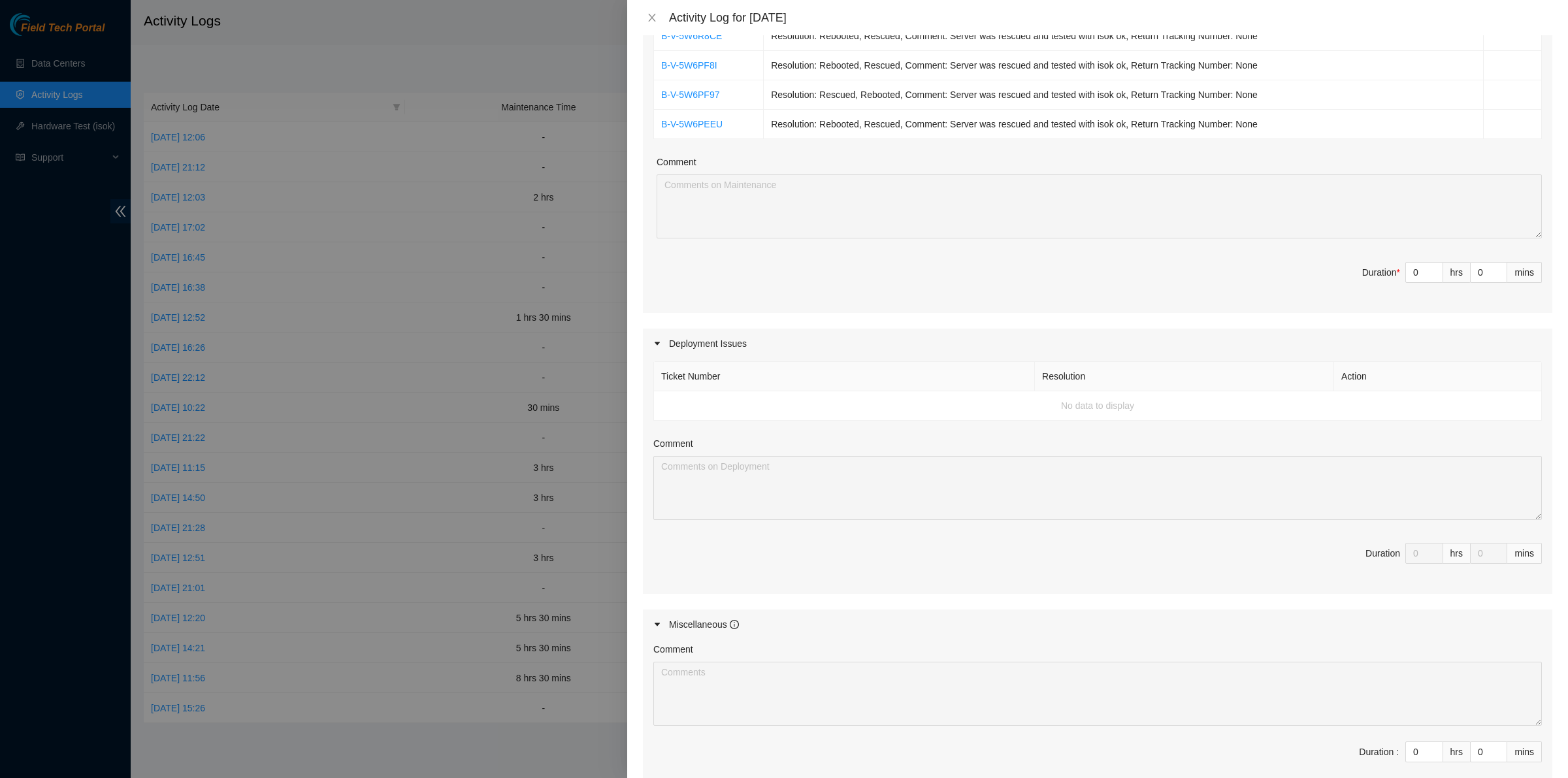
scroll to position [15, 0]
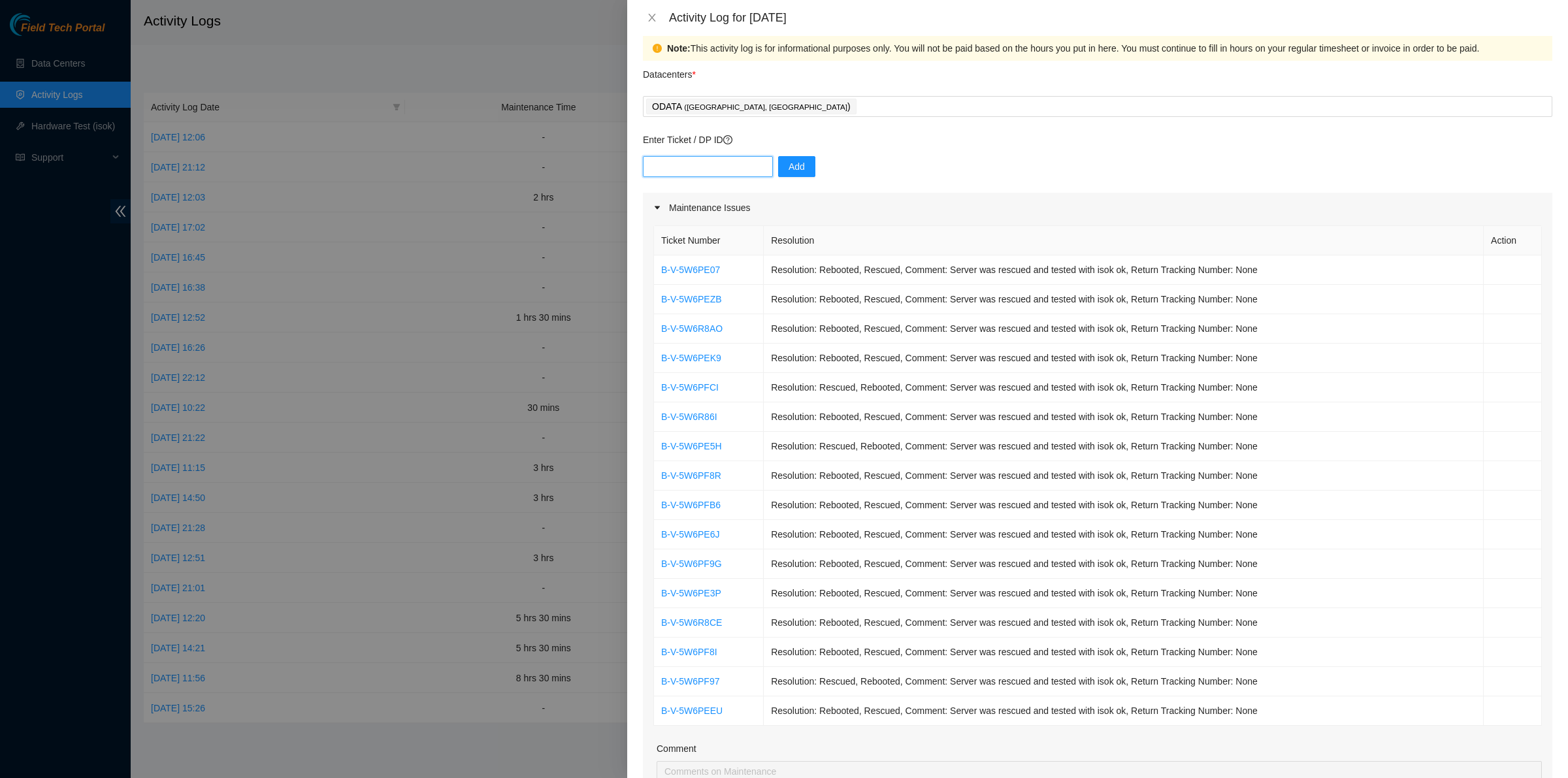
click at [697, 168] on input "text" at bounding box center [708, 166] width 130 height 21
paste input "DP84223"
type input "DP84223"
click at [791, 164] on span "Add" at bounding box center [796, 166] width 16 height 14
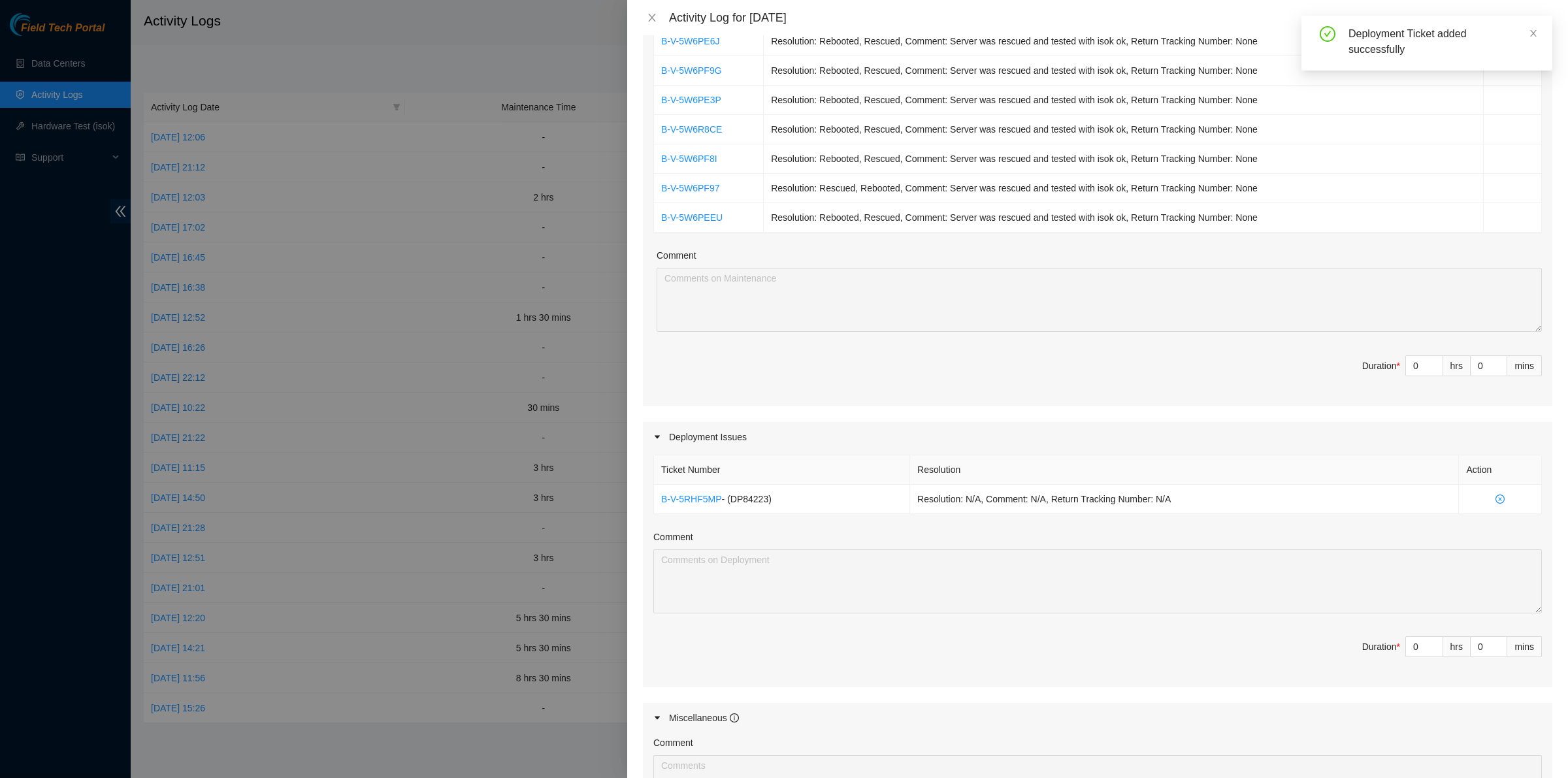
scroll to position [546, 0]
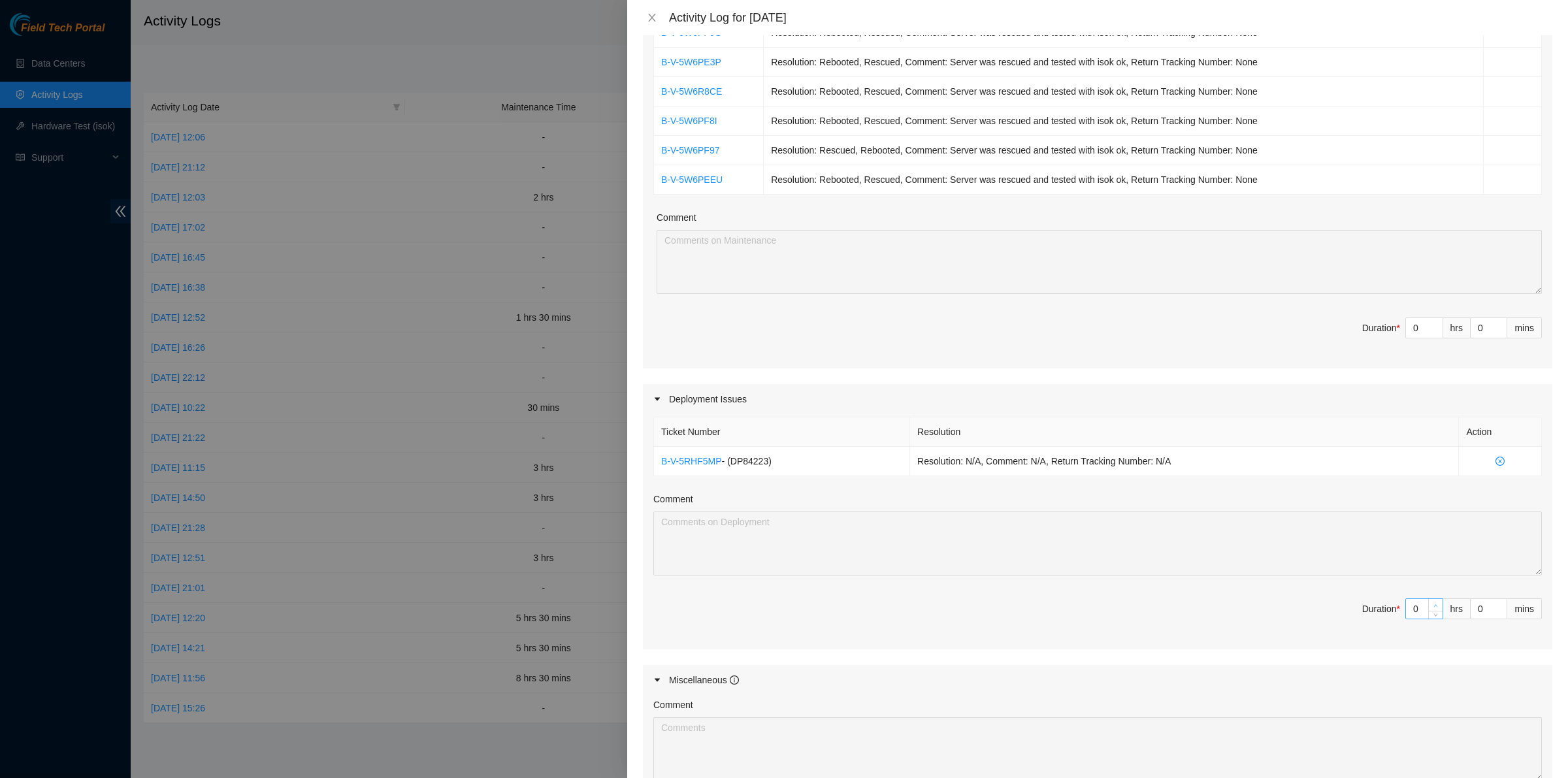
click at [1434, 608] on icon "up" at bounding box center [1436, 605] width 5 height 5
type input "1"
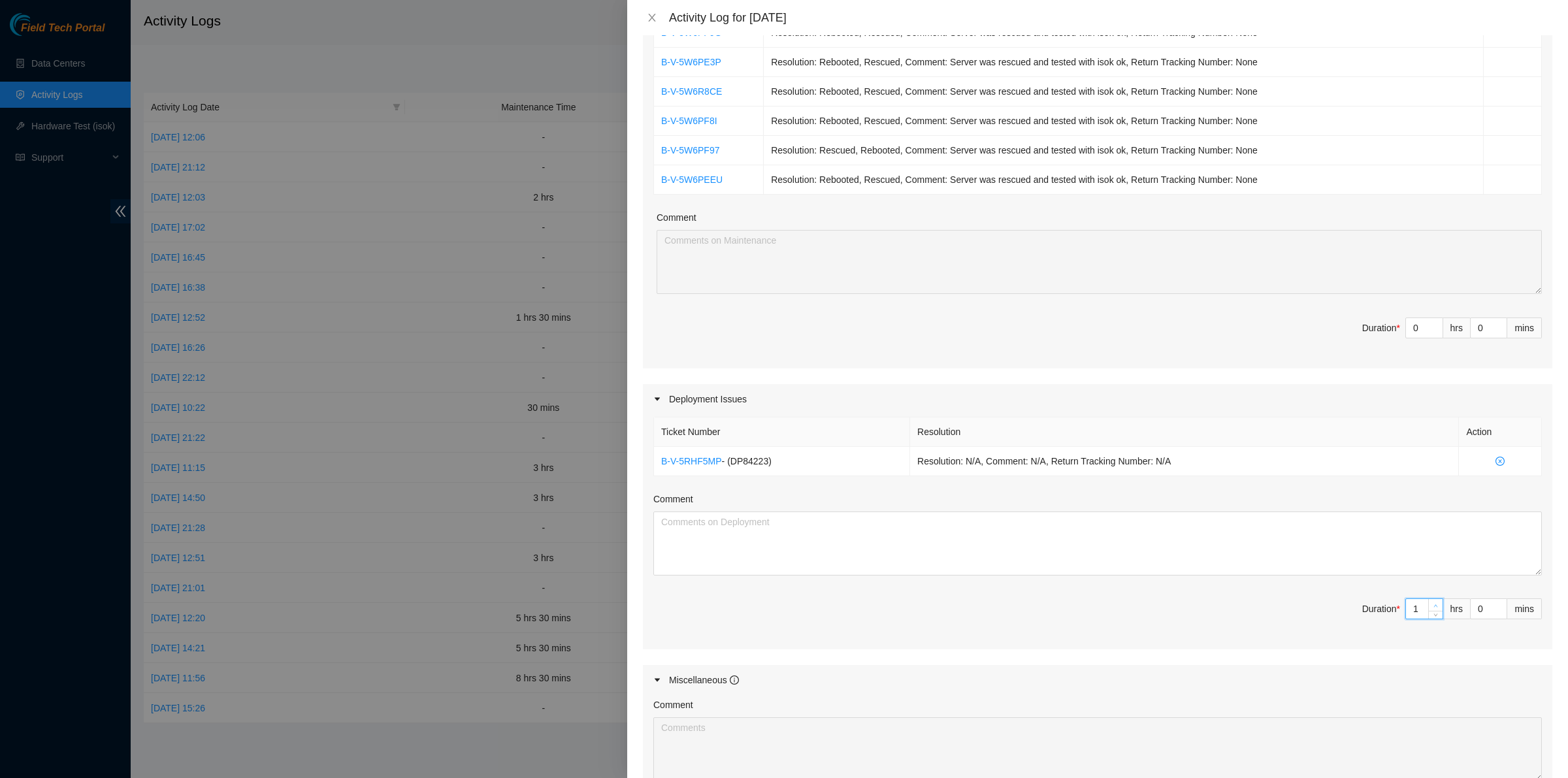
click at [1434, 608] on icon "up" at bounding box center [1436, 605] width 5 height 5
type input "2"
click at [1434, 608] on icon "up" at bounding box center [1436, 605] width 5 height 5
type input "3"
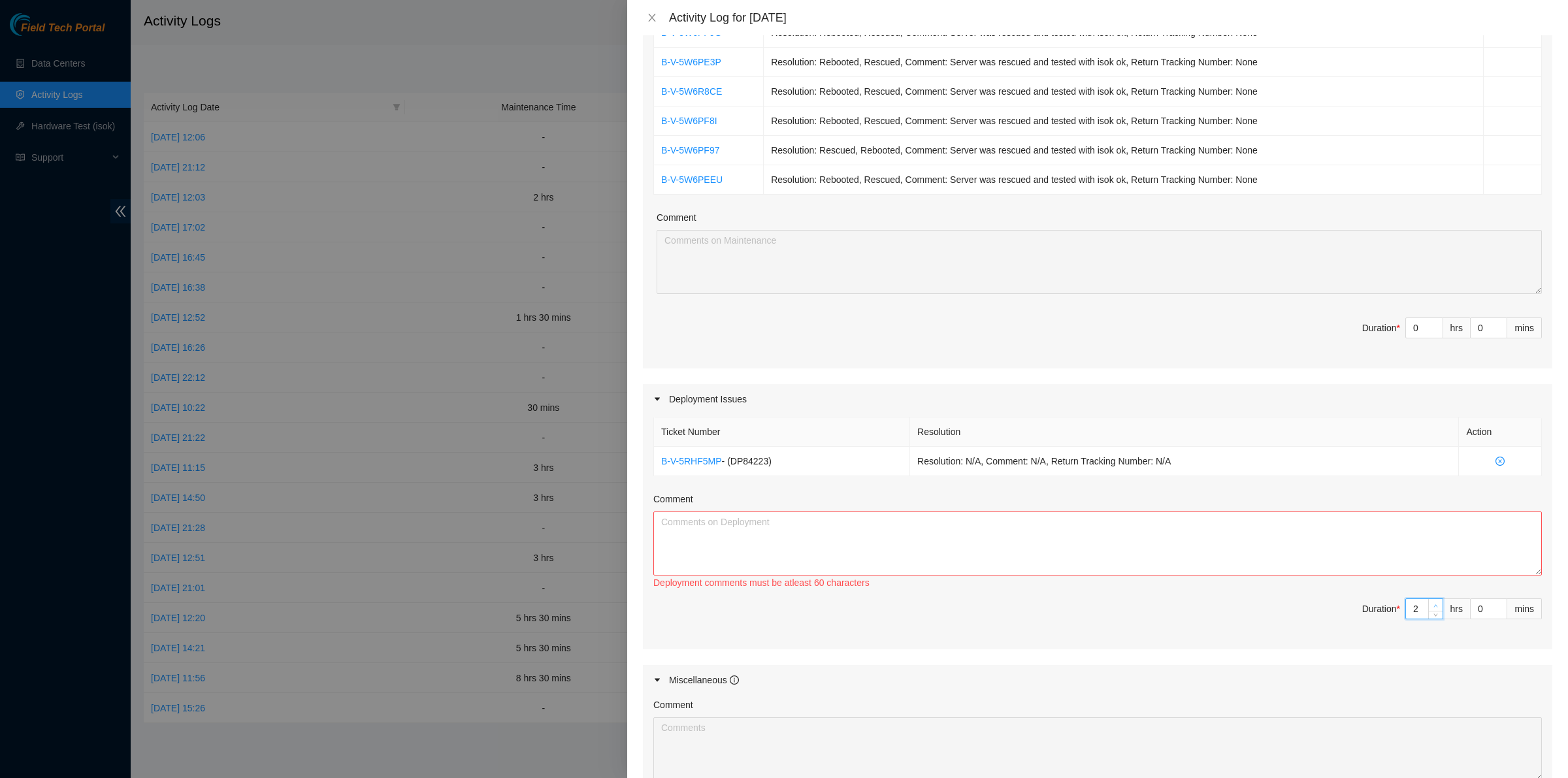
type input "3"
click at [1434, 608] on icon "up" at bounding box center [1436, 605] width 5 height 5
type input "4"
click at [1434, 608] on icon "up" at bounding box center [1436, 605] width 5 height 5
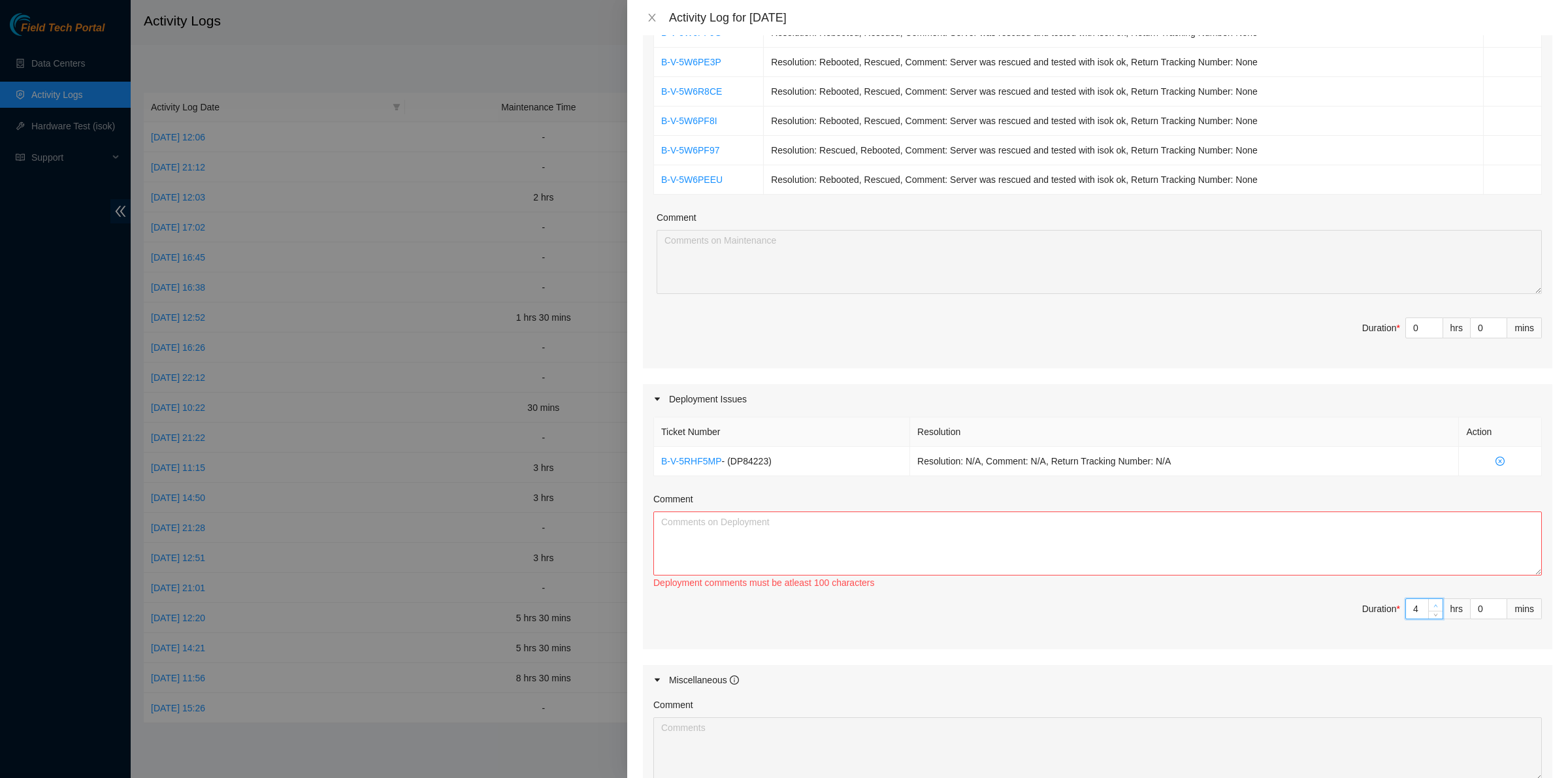
type input "5"
click at [1432, 618] on span "down" at bounding box center [1436, 614] width 8 height 8
type input "4"
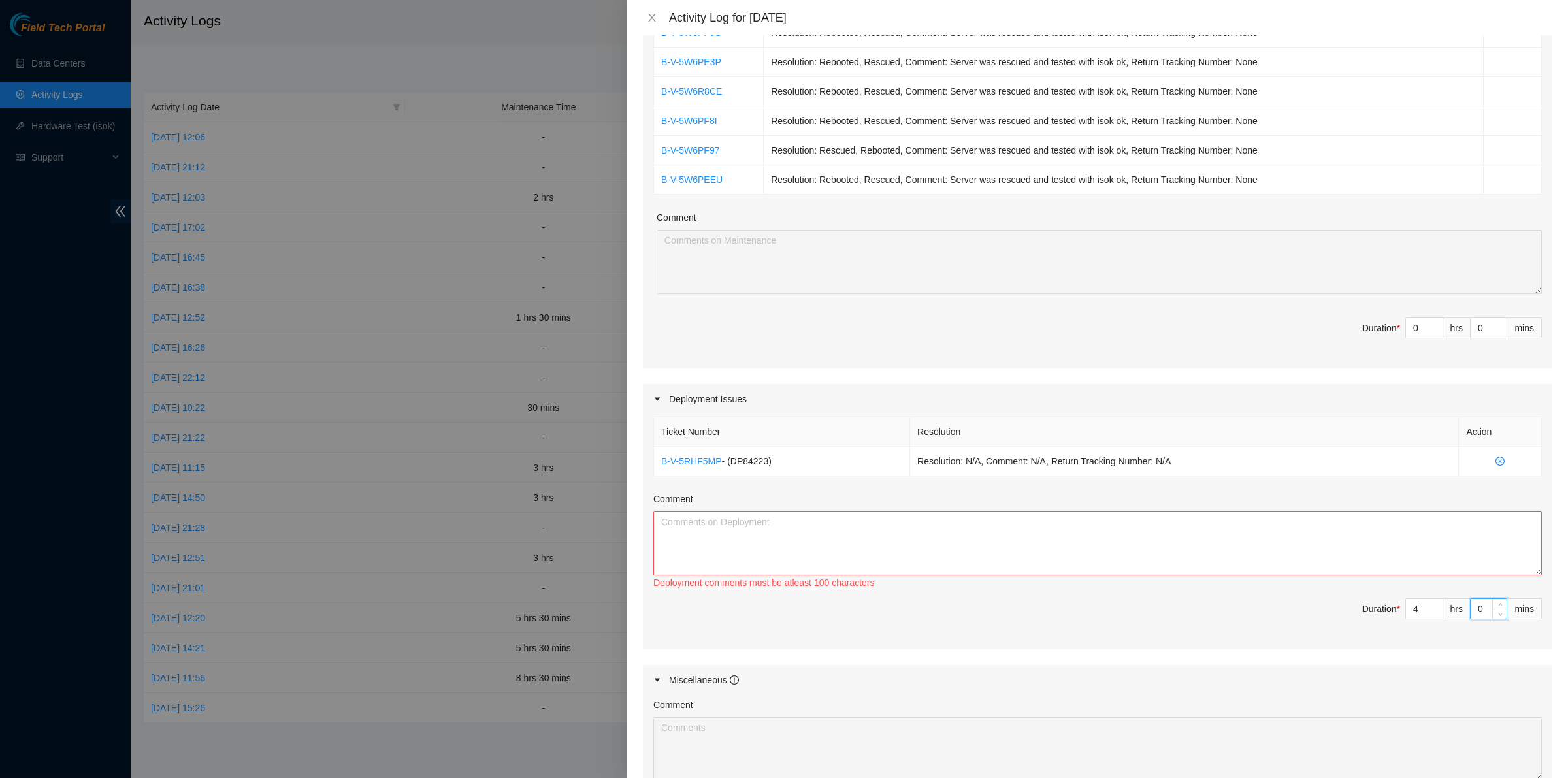
drag, startPoint x: 1477, startPoint y: 612, endPoint x: 1455, endPoint y: 611, distance: 22.0
click at [1455, 611] on span "Duration * 4 hrs 0 mins" at bounding box center [1097, 617] width 889 height 37
type input "3"
type input "30"
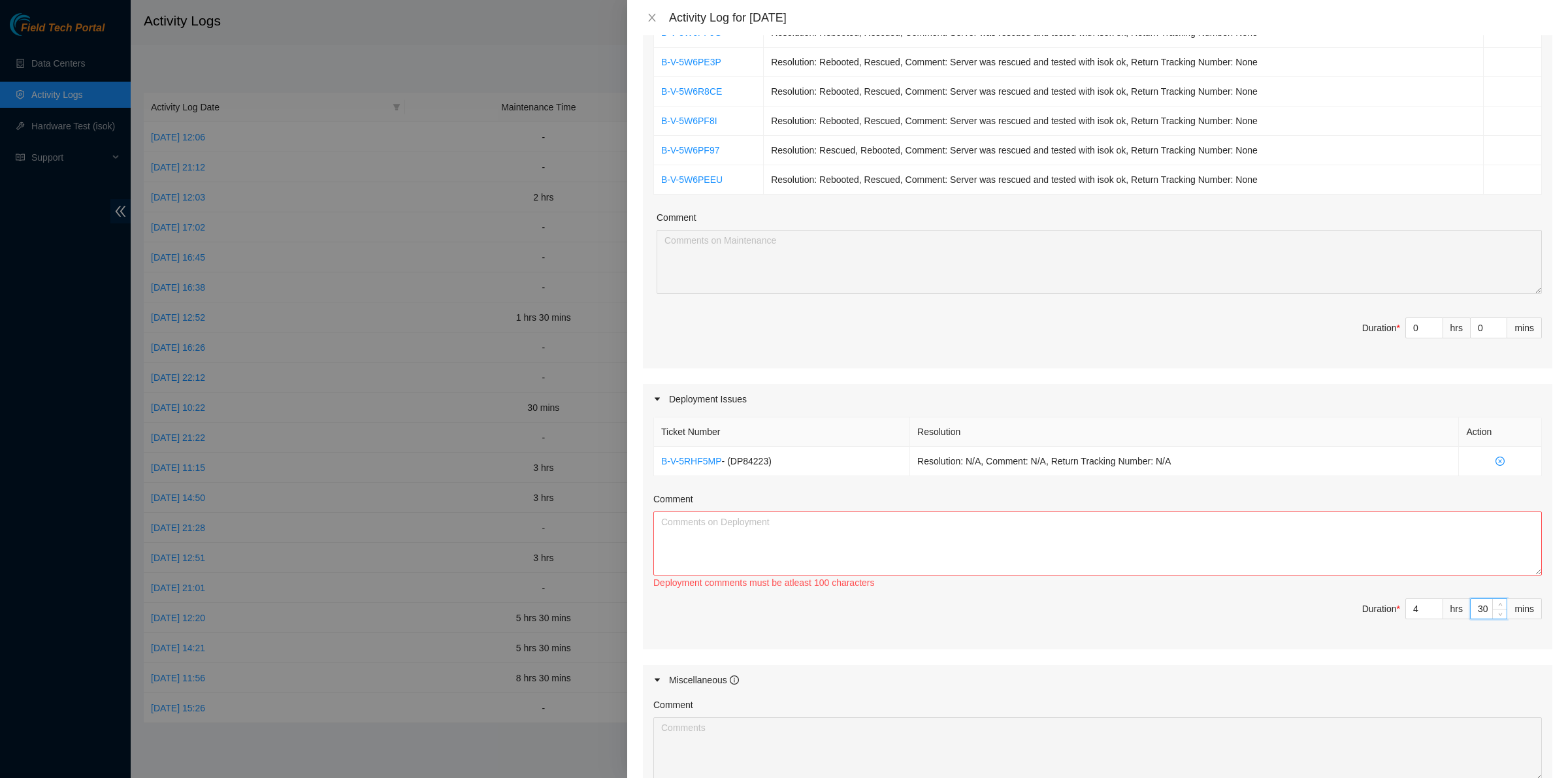
type input "30"
click at [1113, 582] on div "Deployment comments must be atleast 100 characters" at bounding box center [1097, 582] width 889 height 14
click at [1107, 544] on textarea "Comment" at bounding box center [1097, 543] width 889 height 64
paste textarea "DP84223 Power cables were installed in both sources of the routers and switches…"
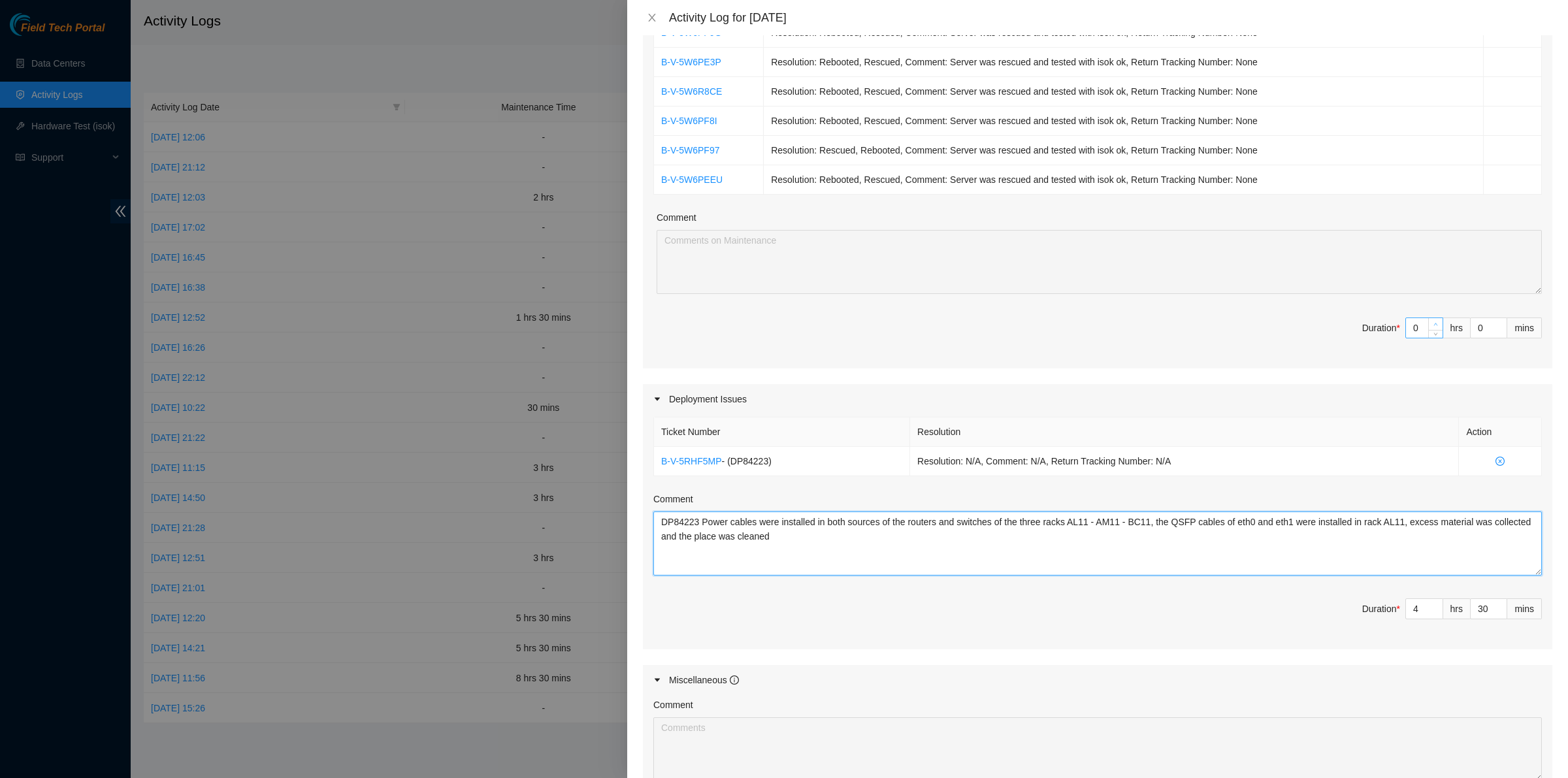
type textarea "DP84223 Power cables were installed in both sources of the routers and switches…"
click at [1434, 326] on icon "up" at bounding box center [1436, 324] width 5 height 5
type input "1"
type input "5"
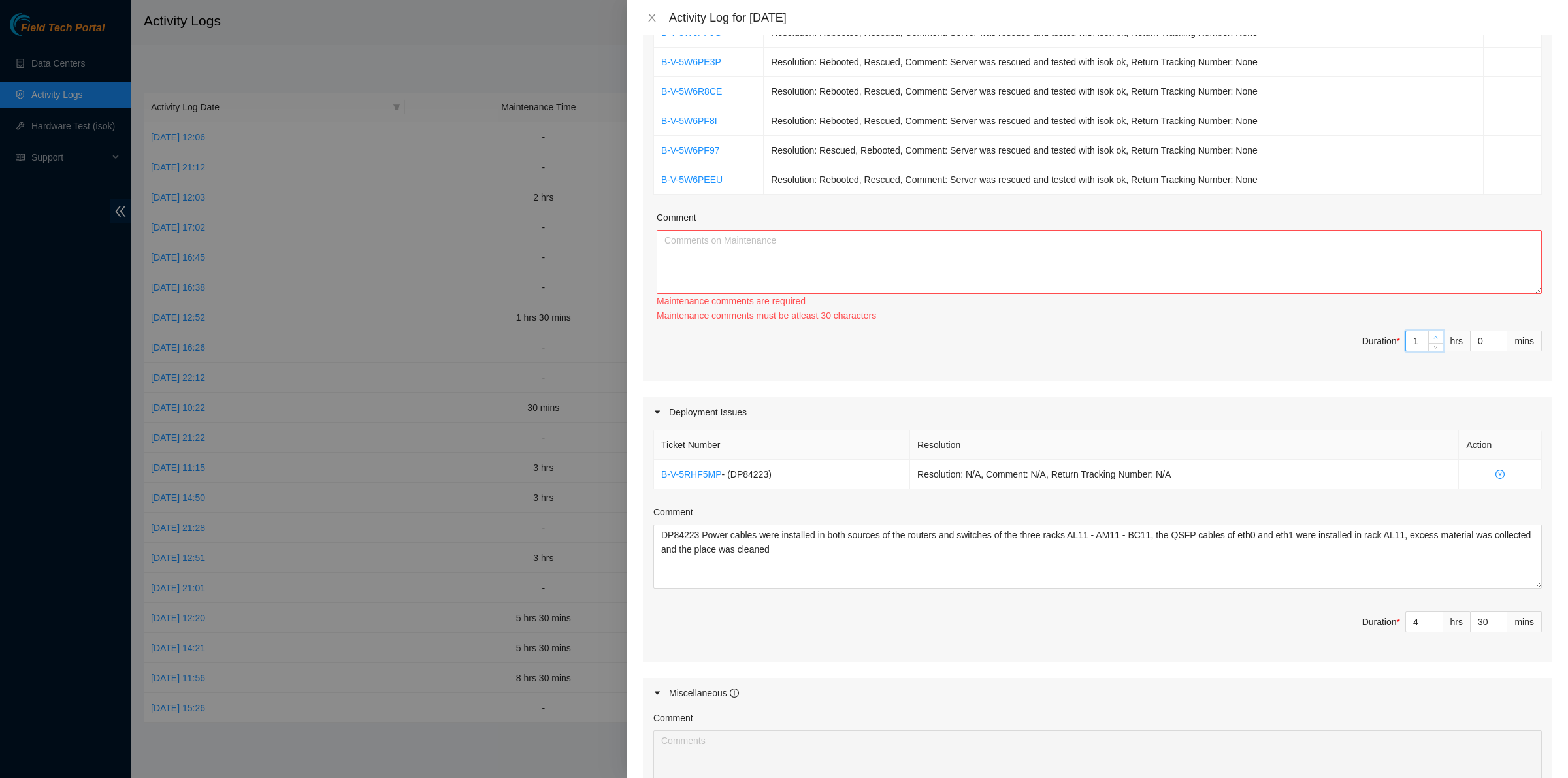
click at [1434, 335] on icon "up" at bounding box center [1436, 337] width 5 height 5
type input "2"
type input "6"
click at [1434, 335] on icon "up" at bounding box center [1436, 337] width 5 height 5
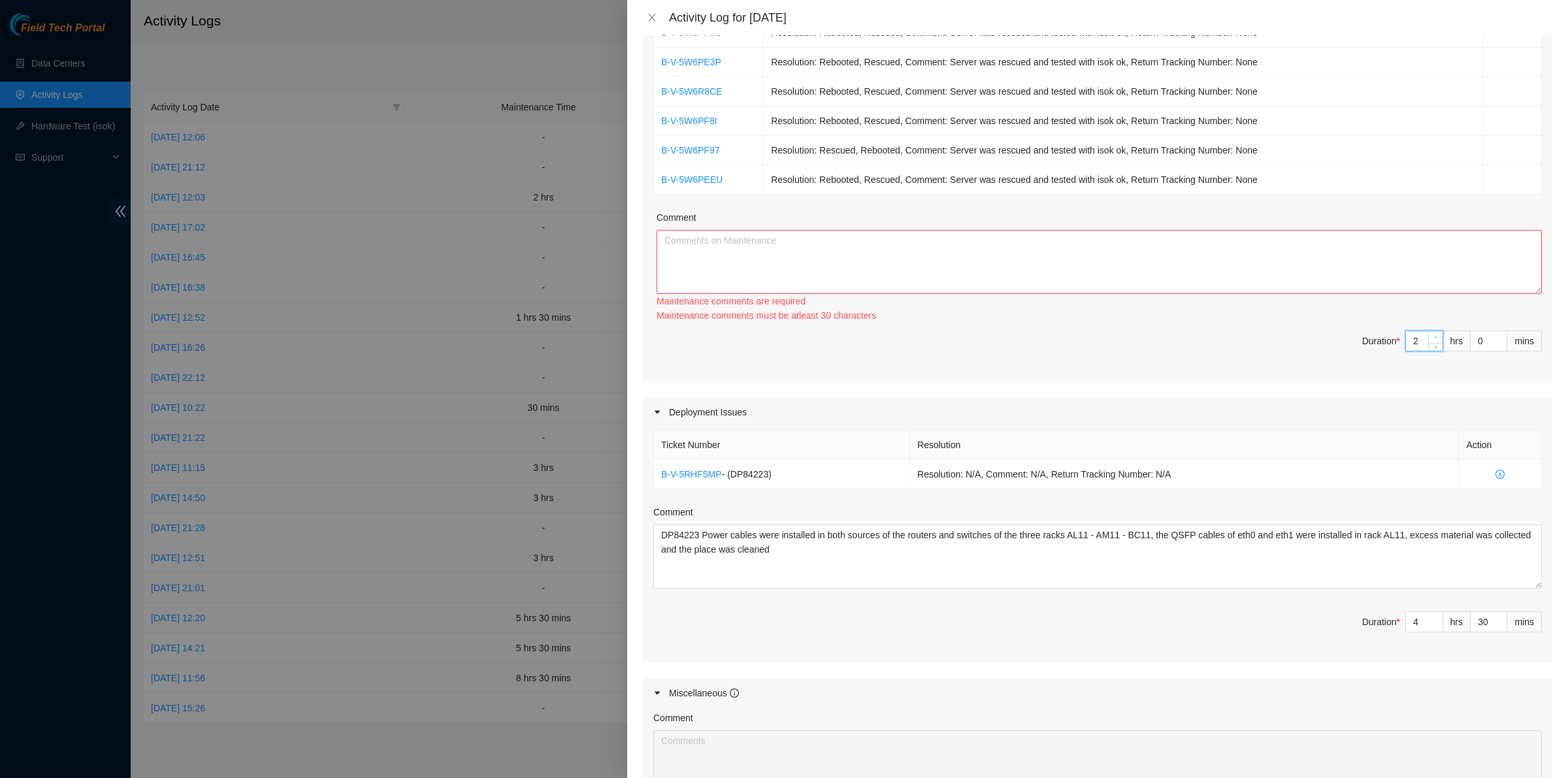
click at [1434, 335] on icon "up" at bounding box center [1436, 337] width 5 height 5
type input "5"
type input "9"
click at [1434, 335] on icon "up" at bounding box center [1436, 337] width 5 height 5
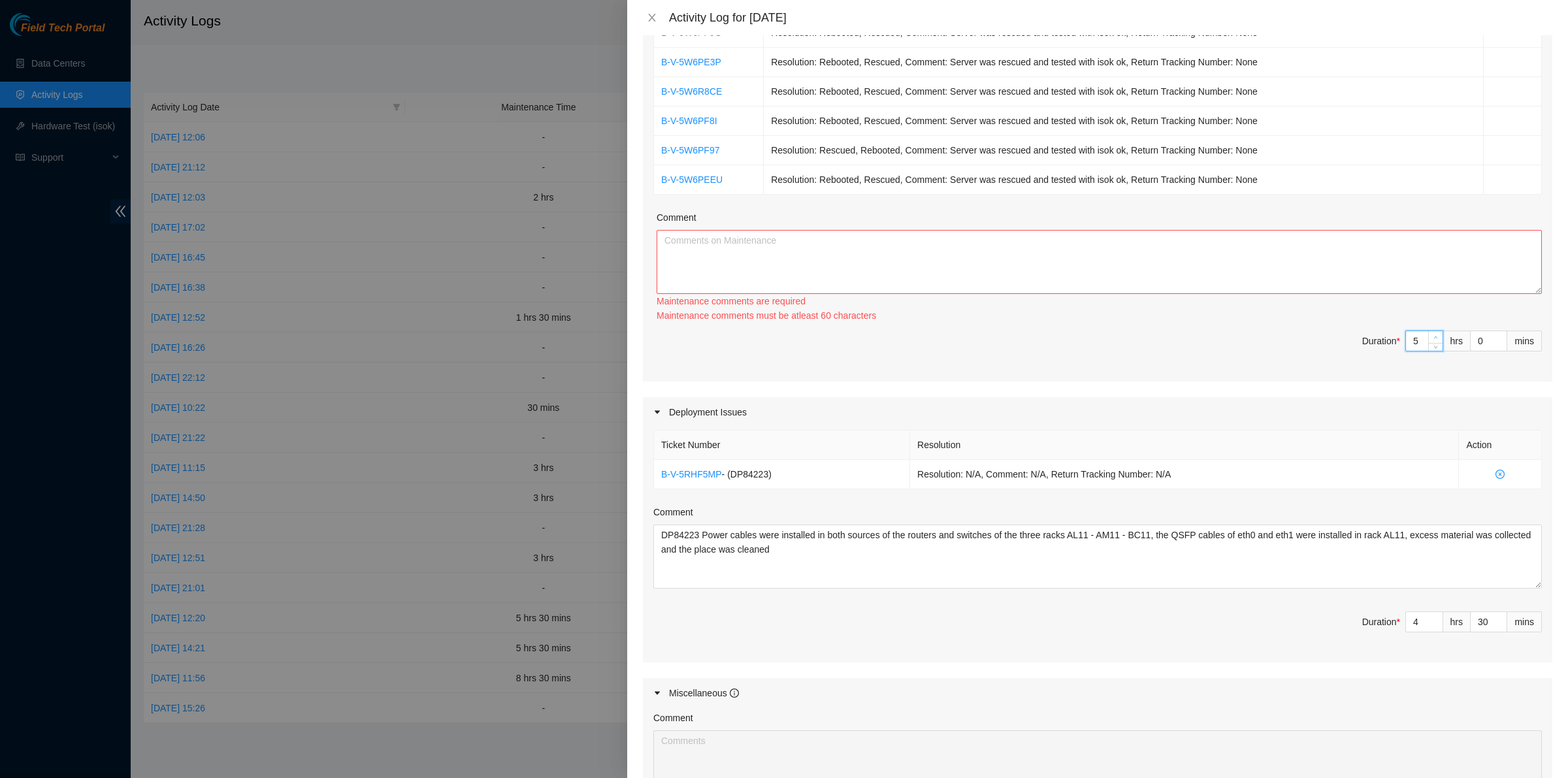
type input "7"
type input "11"
click at [1432, 349] on span "down" at bounding box center [1436, 344] width 8 height 8
type input "6"
type input "10"
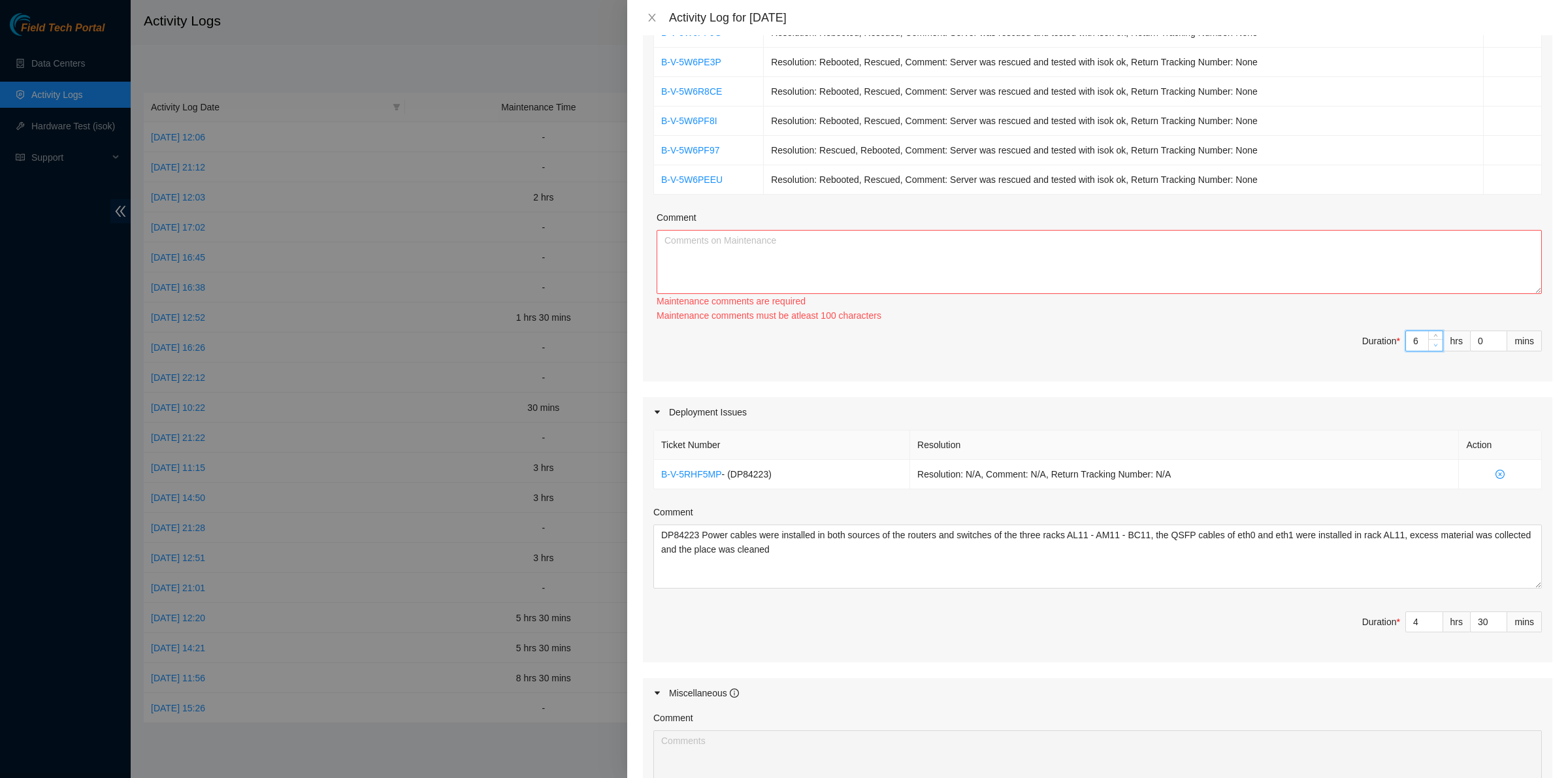
click at [1432, 349] on span "down" at bounding box center [1436, 344] width 8 height 8
type input "5"
type input "9"
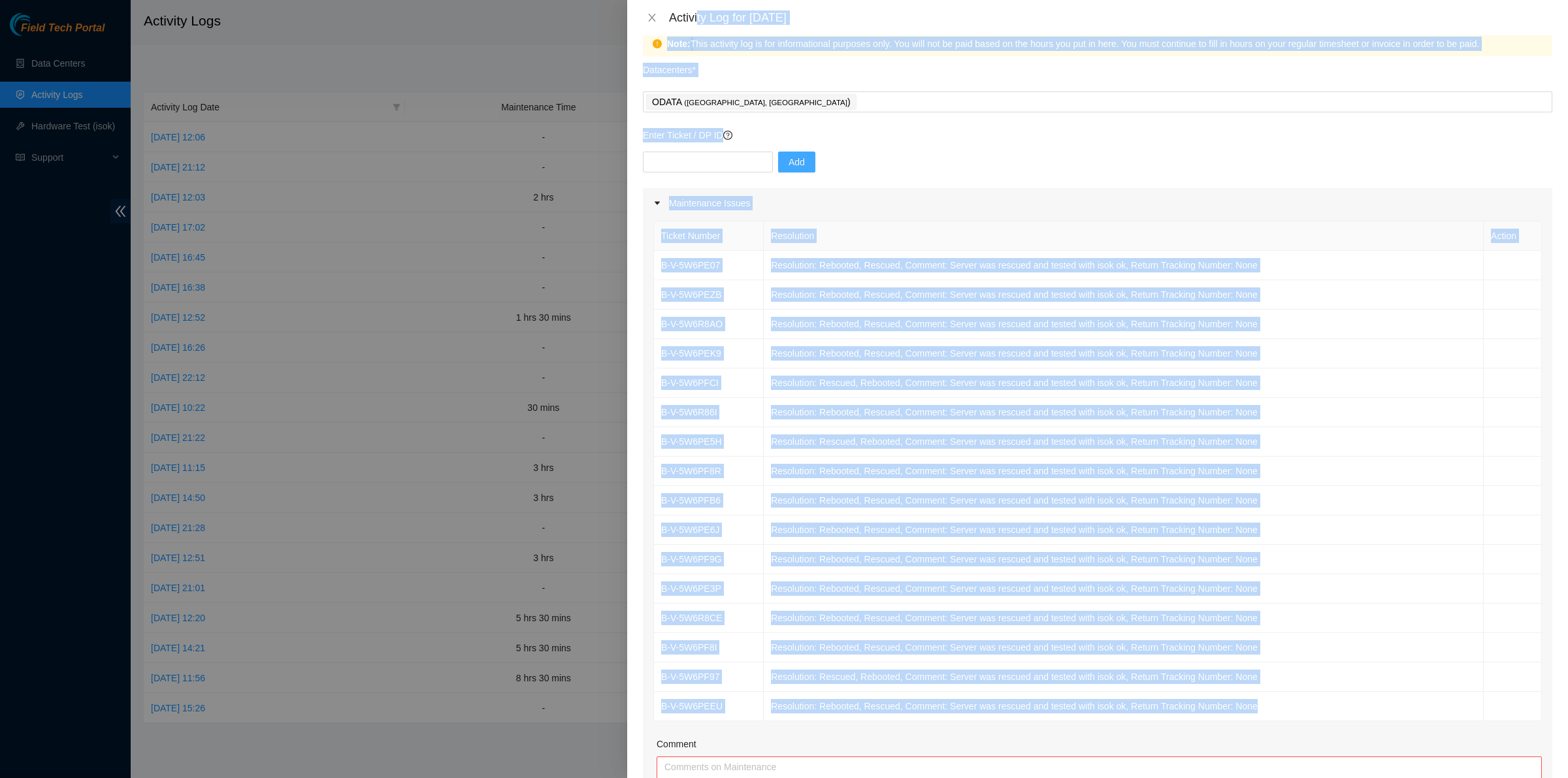
scroll to position [0, 0]
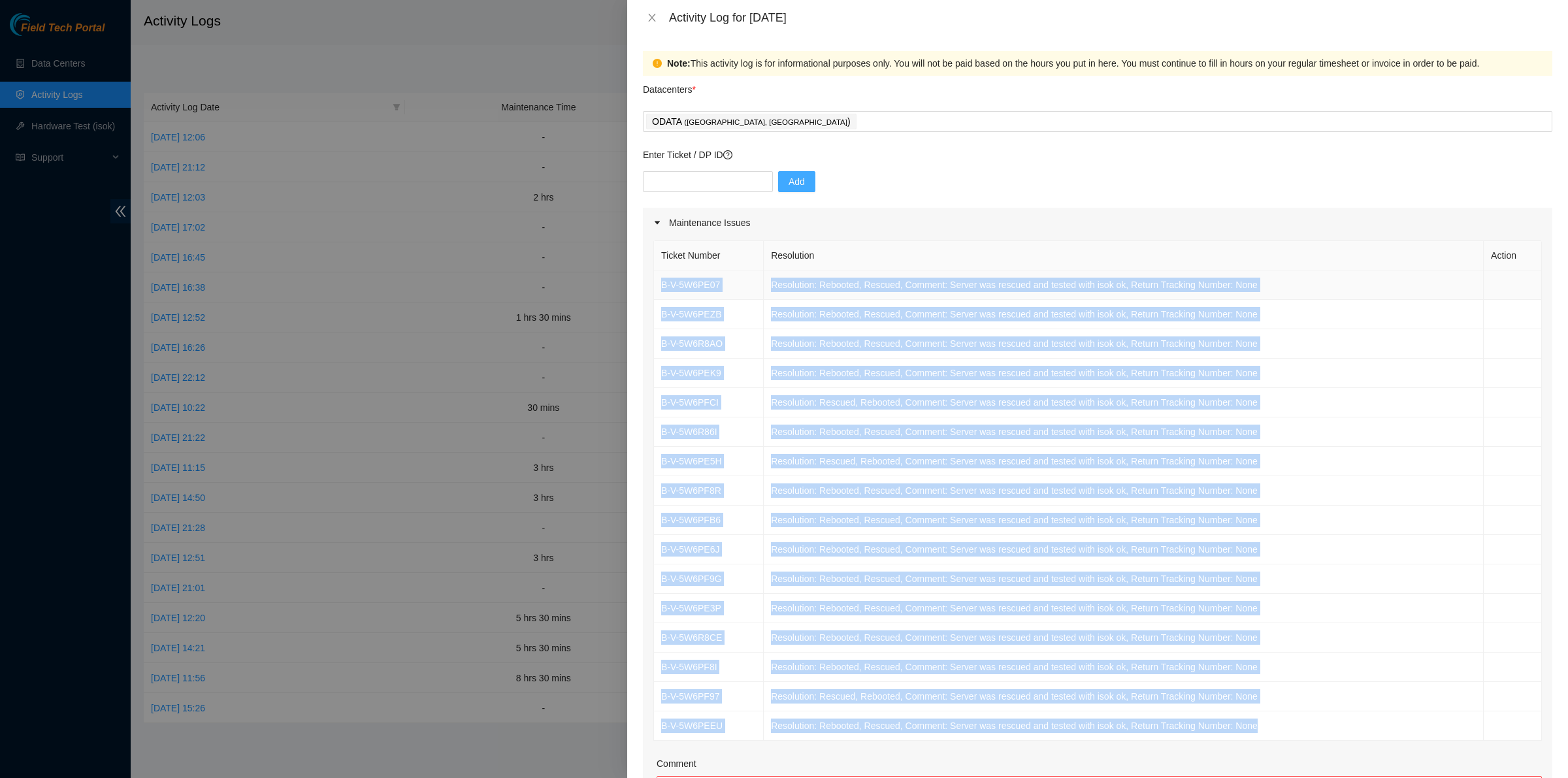
drag, startPoint x: 1256, startPoint y: 494, endPoint x: 661, endPoint y: 285, distance: 630.6
click at [661, 285] on tbody "B-V-5W6PE07 Resolution: Rebooted, Rescued, Comment: Server was rescued and test…" at bounding box center [1098, 505] width 888 height 470
copy tbody "B-V-5W6PE07 Resolution: Rebooted, Rescued, Comment: Server was rescued and test…"
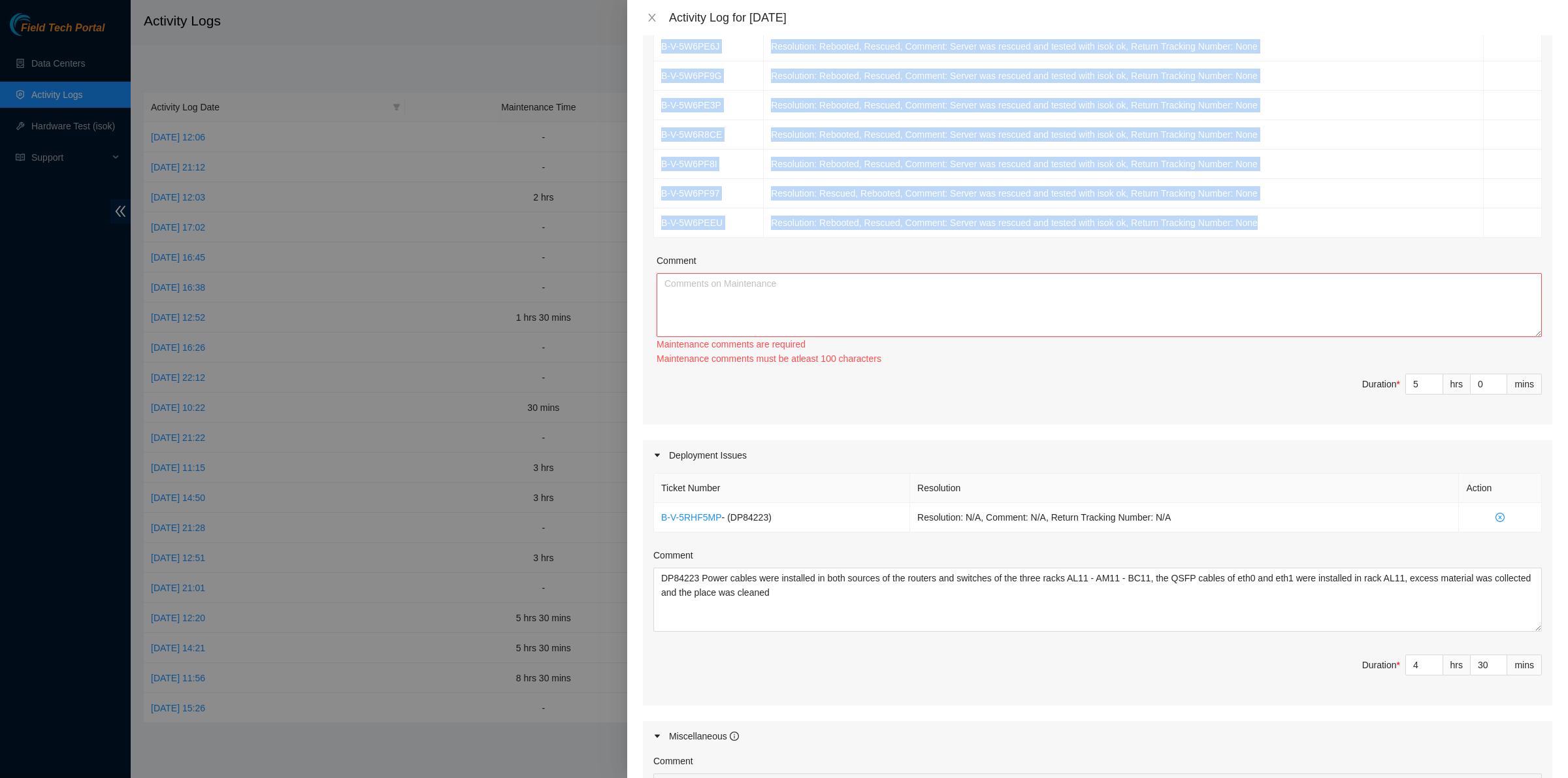
scroll to position [513, 0]
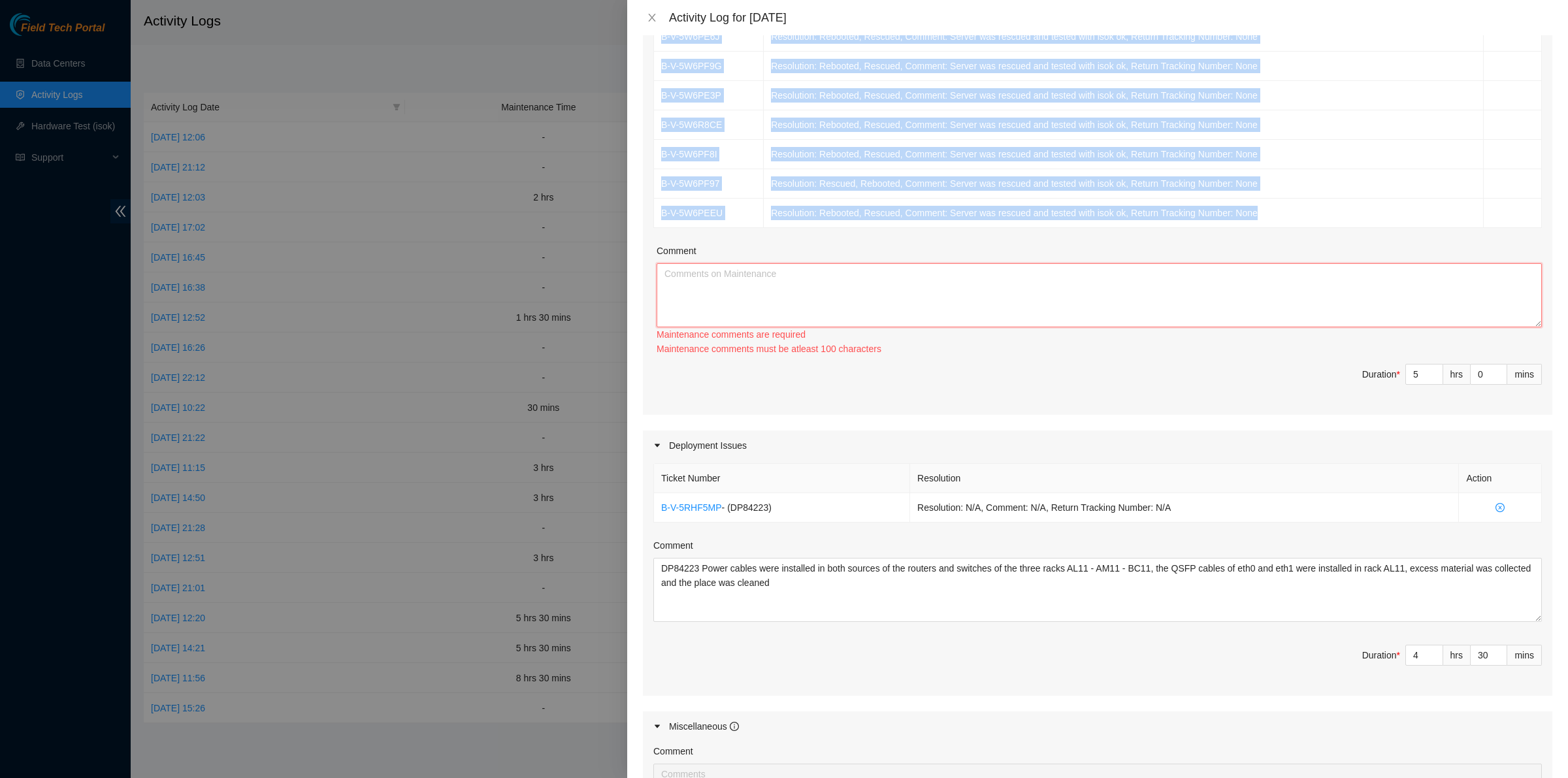
click at [1030, 298] on textarea "Comment" at bounding box center [1100, 296] width 886 height 64
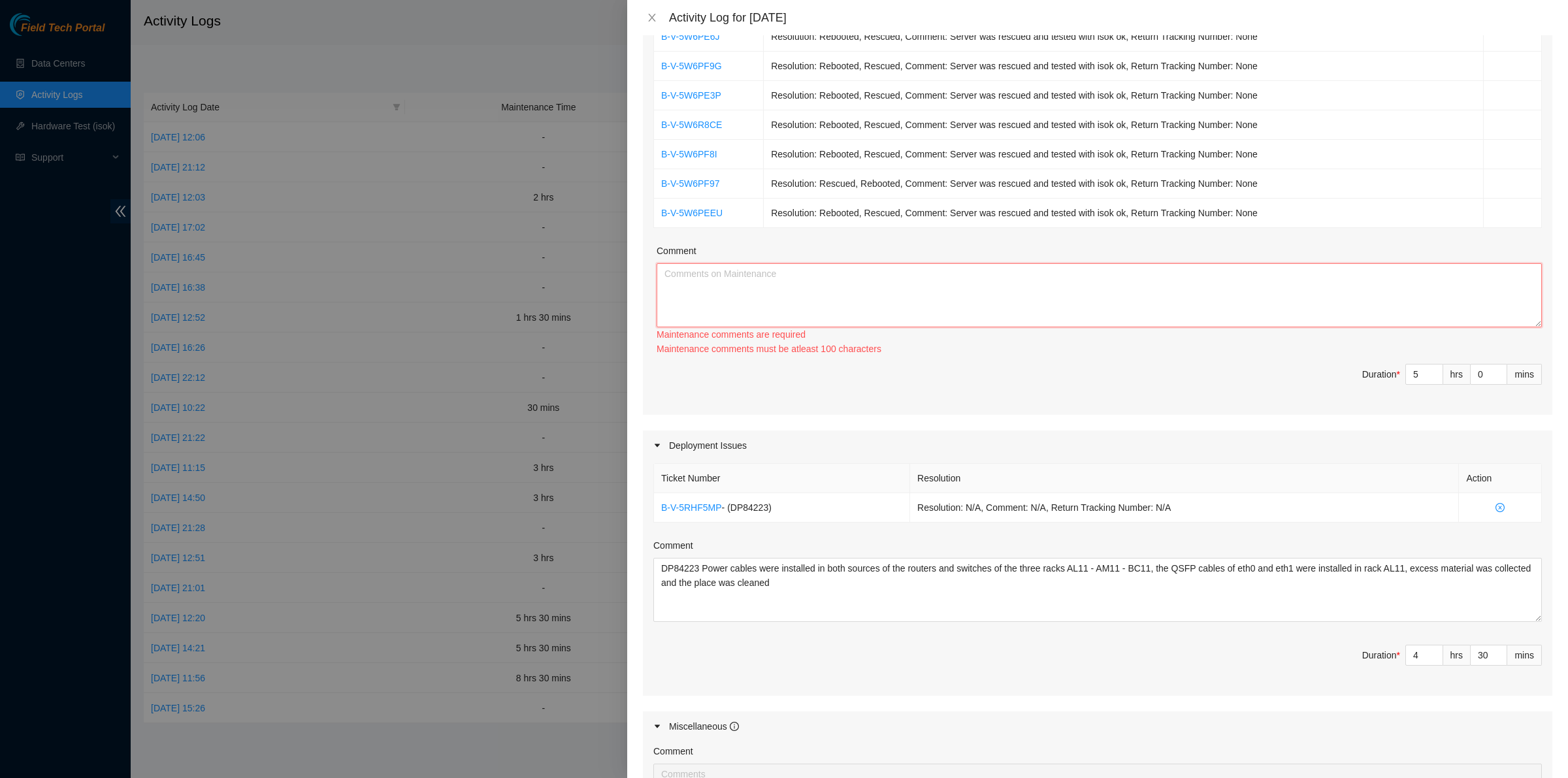
paste textarea "B-V-5W6PE07 Resolution: Rebooted, Rescued, Comment: Server was rescued and test…"
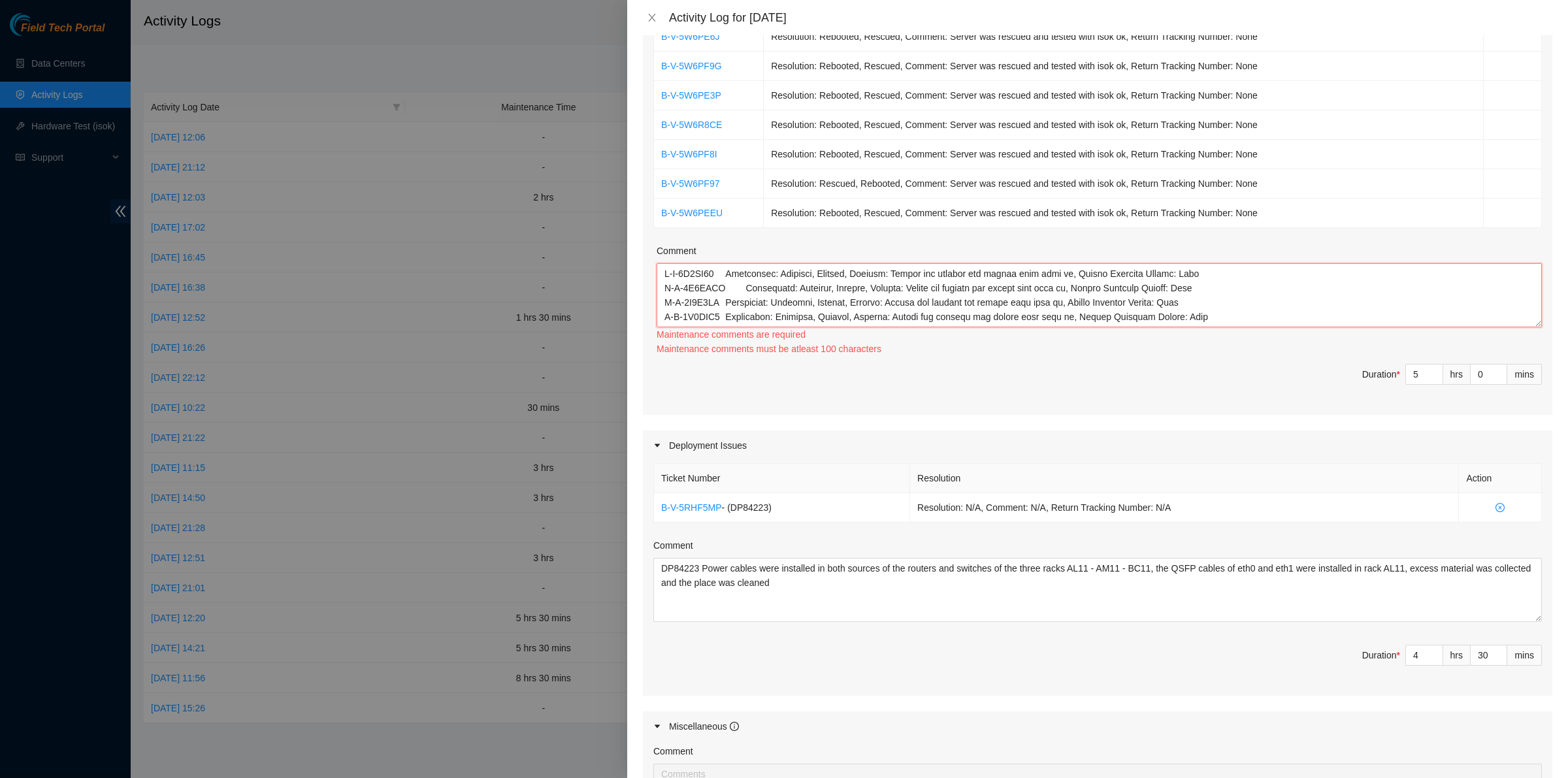
scroll to position [169, 0]
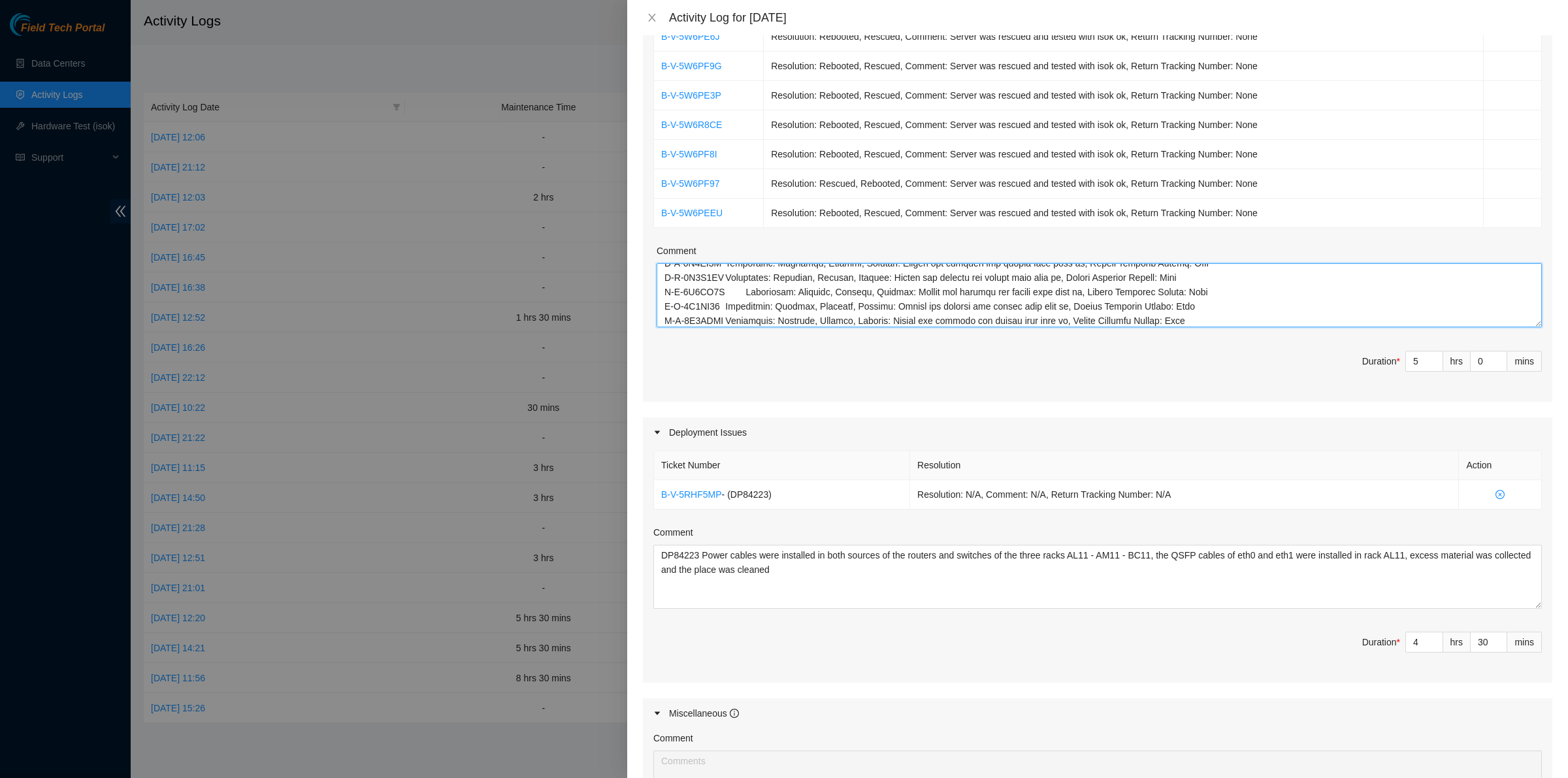
type textarea "B-V-5W6PE07 Resolution: Rebooted, Rescued, Comment: Server was rescued and test…"
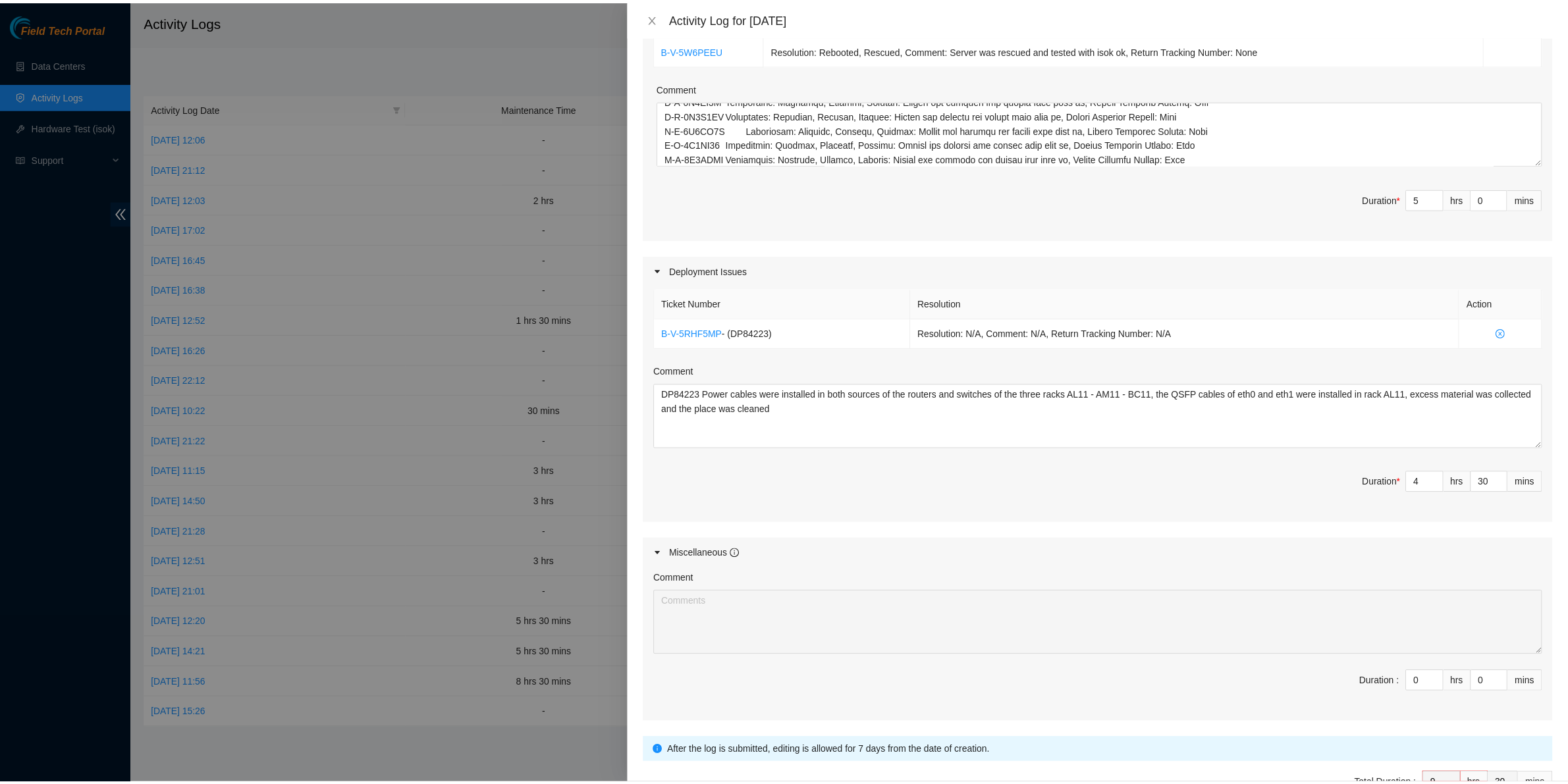
scroll to position [769, 0]
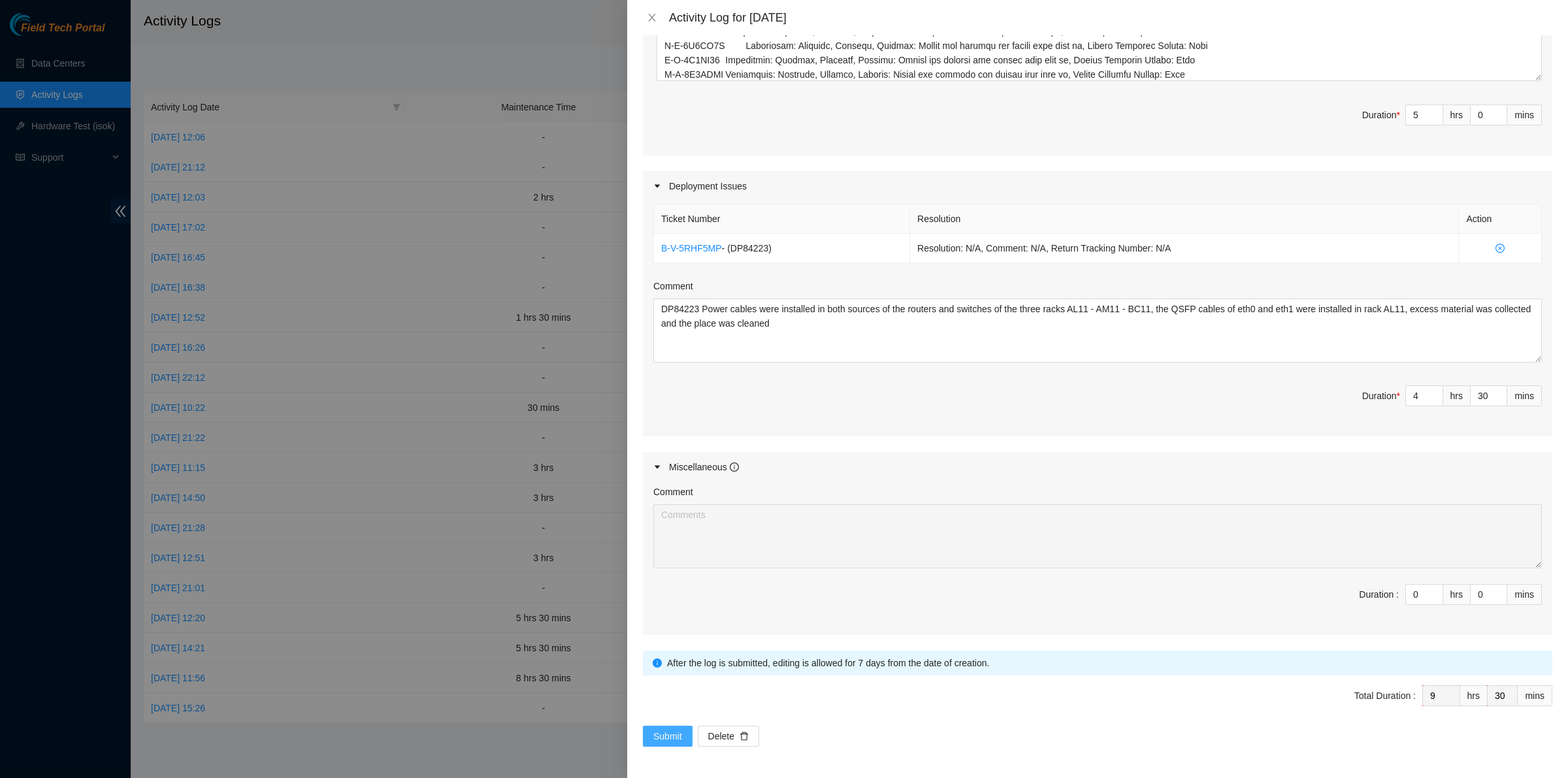
click at [680, 733] on span "Submit" at bounding box center [667, 736] width 29 height 14
click at [680, 733] on span "Submit" at bounding box center [682, 736] width 29 height 14
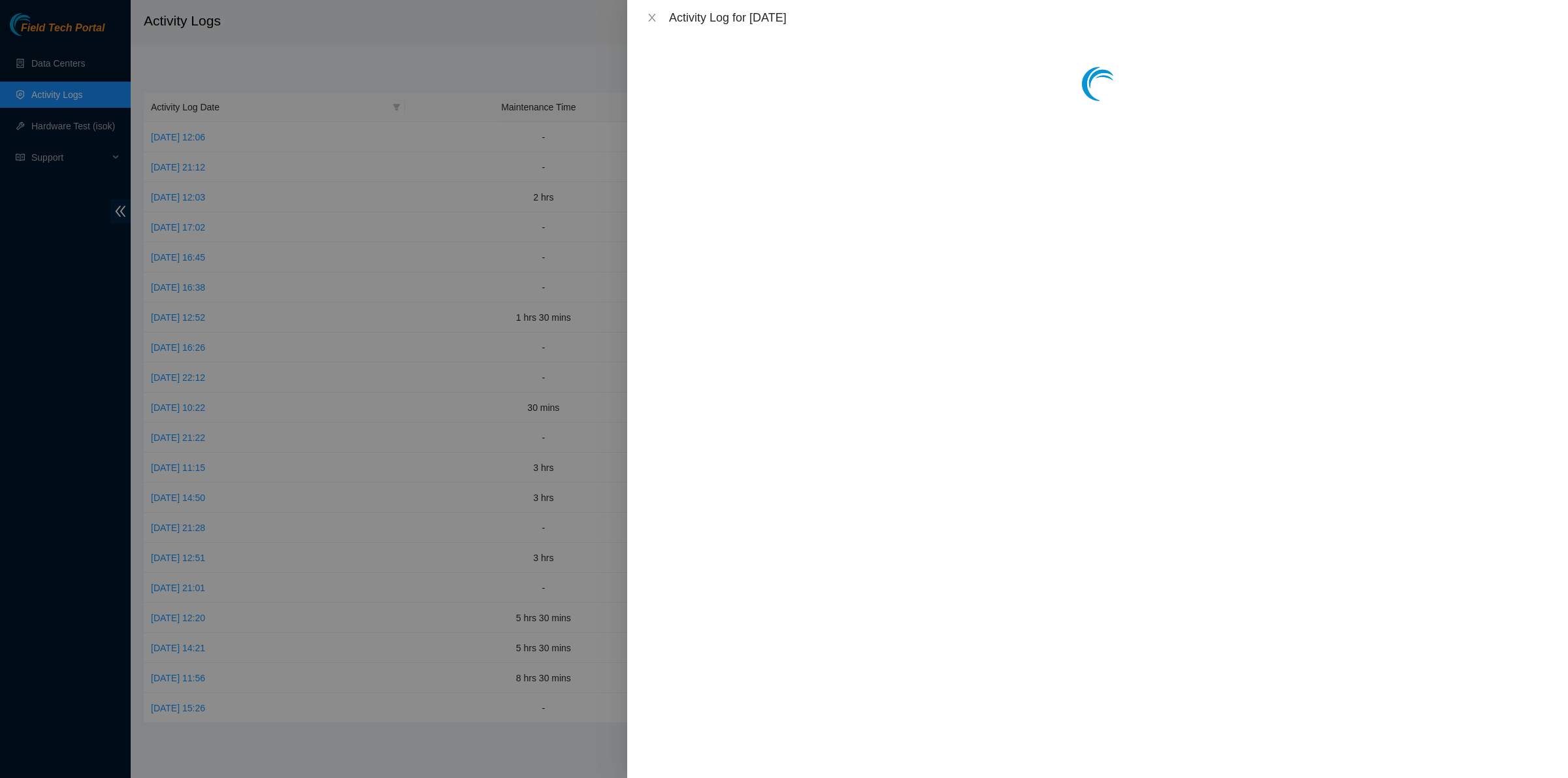
scroll to position [0, 0]
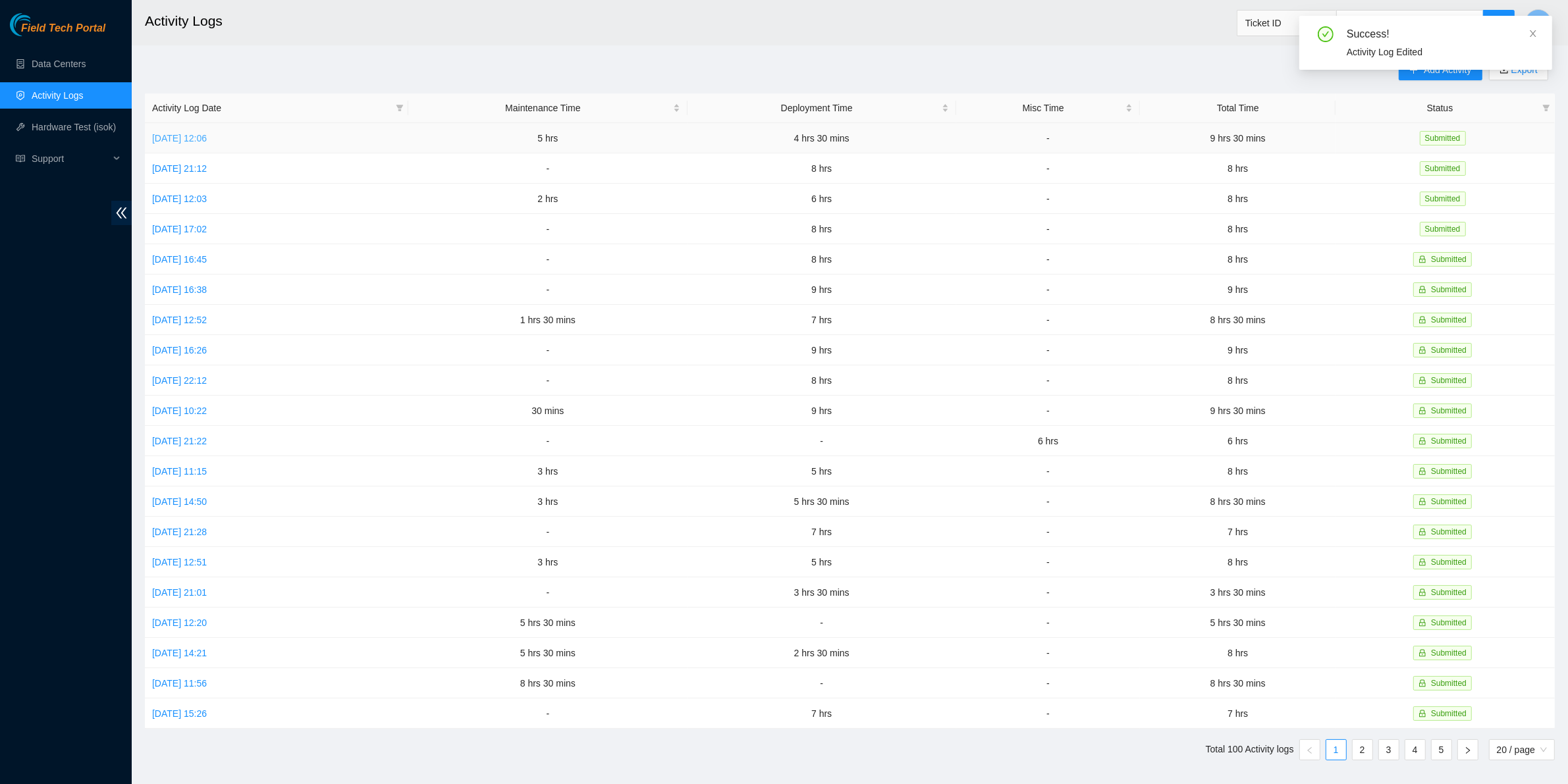
click at [176, 133] on link "[DATE] 12:06" at bounding box center [180, 138] width 55 height 10
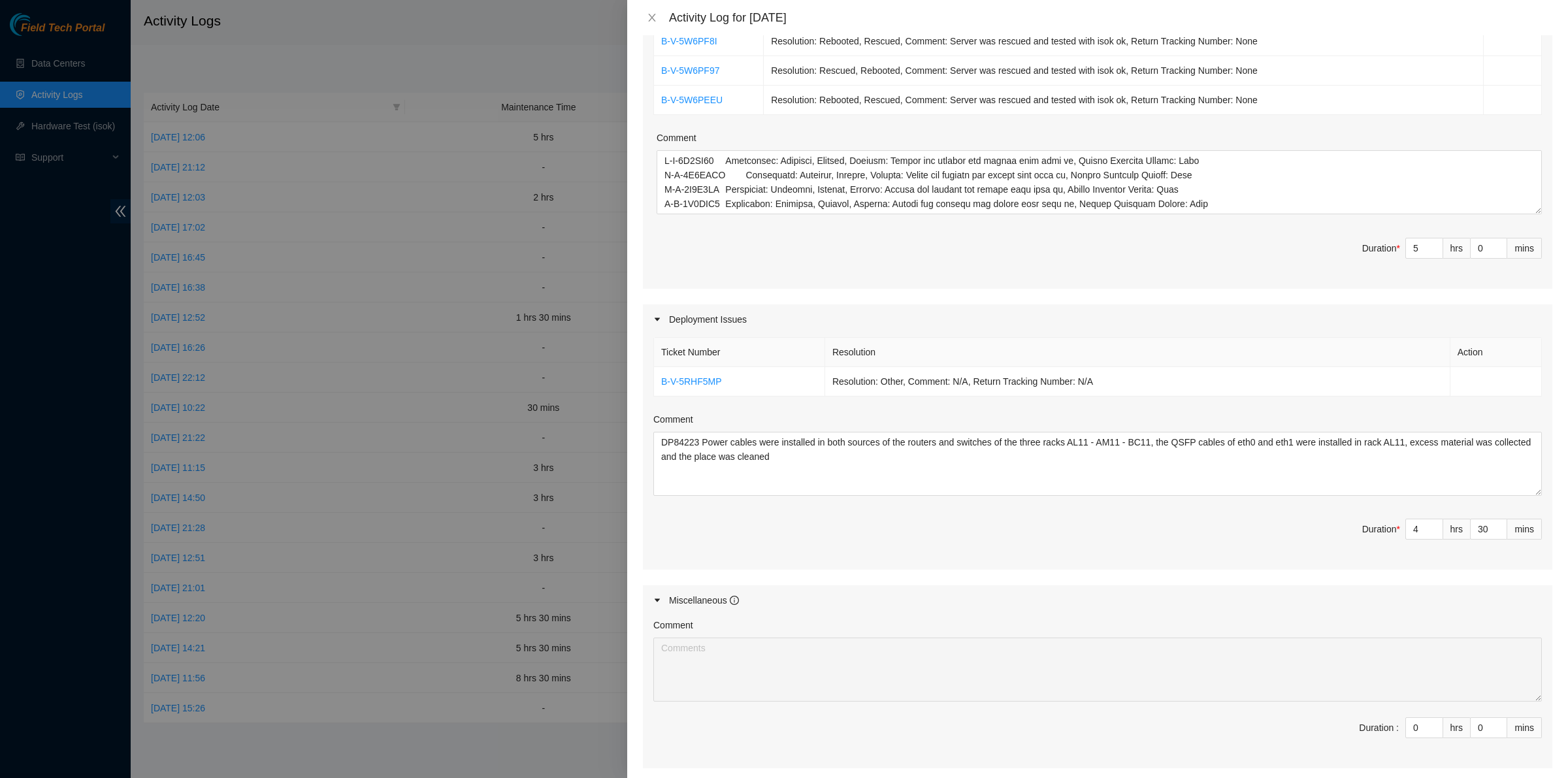
scroll to position [763, 0]
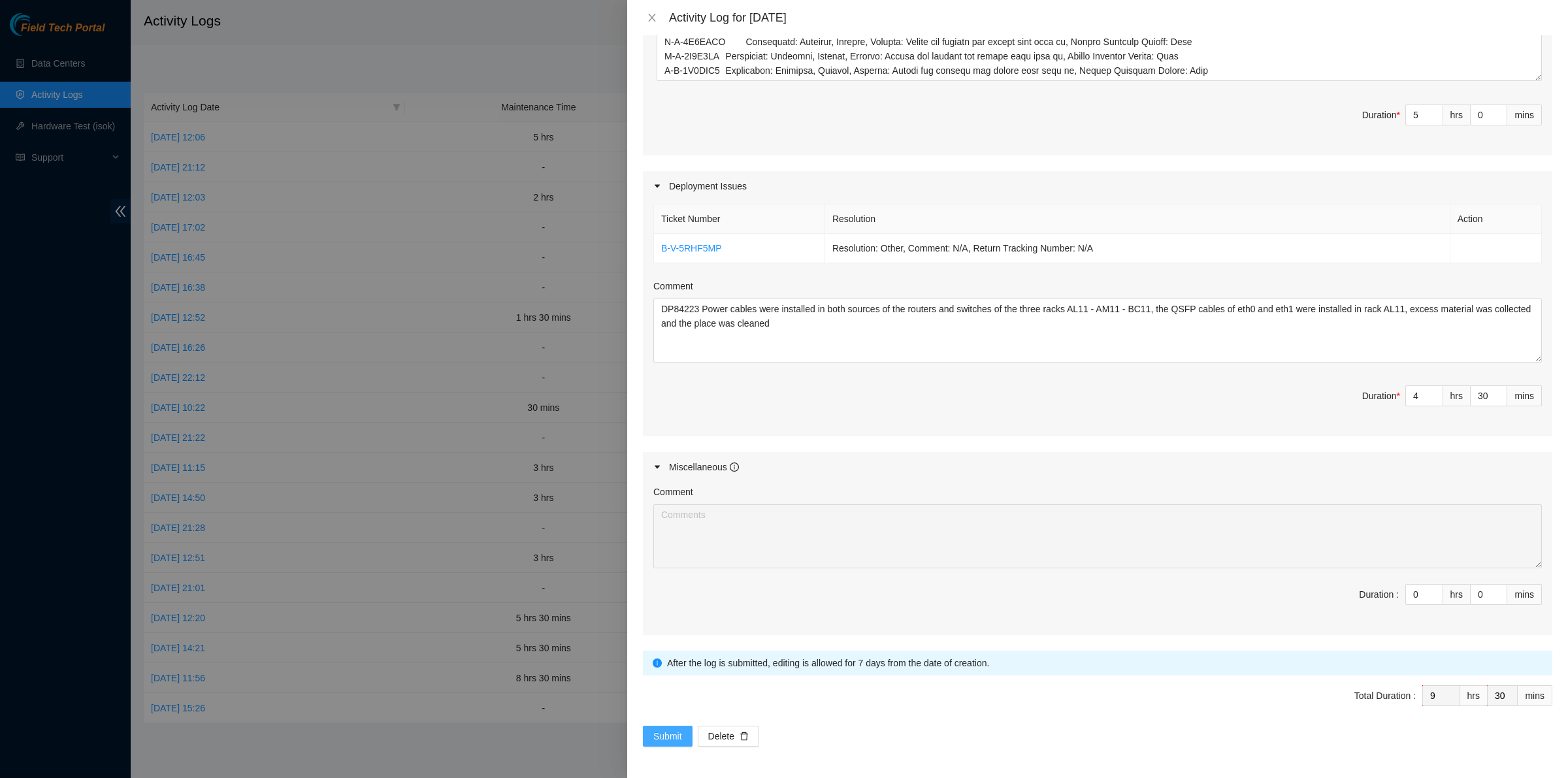
click at [670, 731] on span "Submit" at bounding box center [667, 736] width 29 height 14
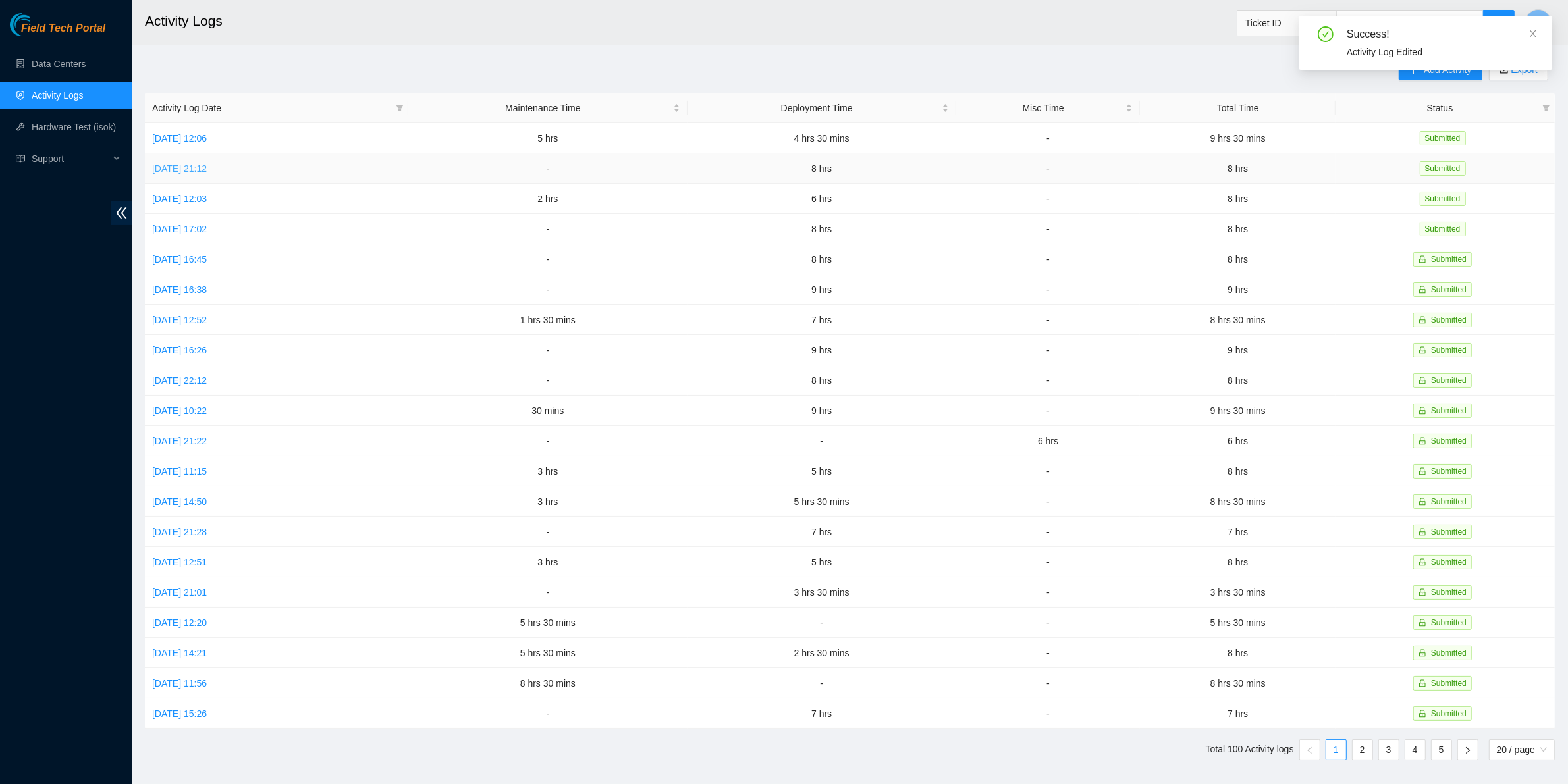
click at [207, 171] on link "[DATE] 21:12" at bounding box center [180, 168] width 55 height 10
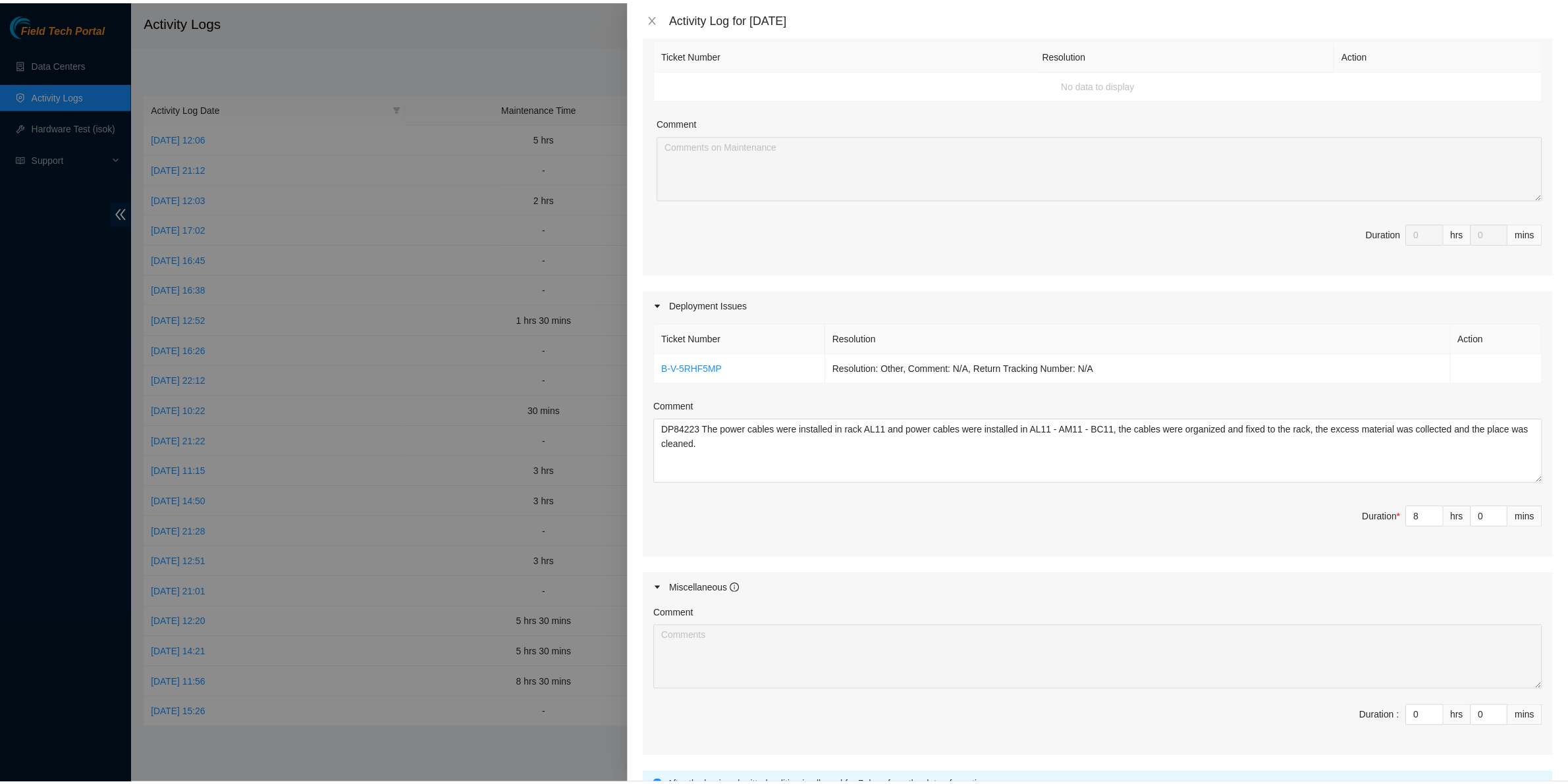
scroll to position [205, 0]
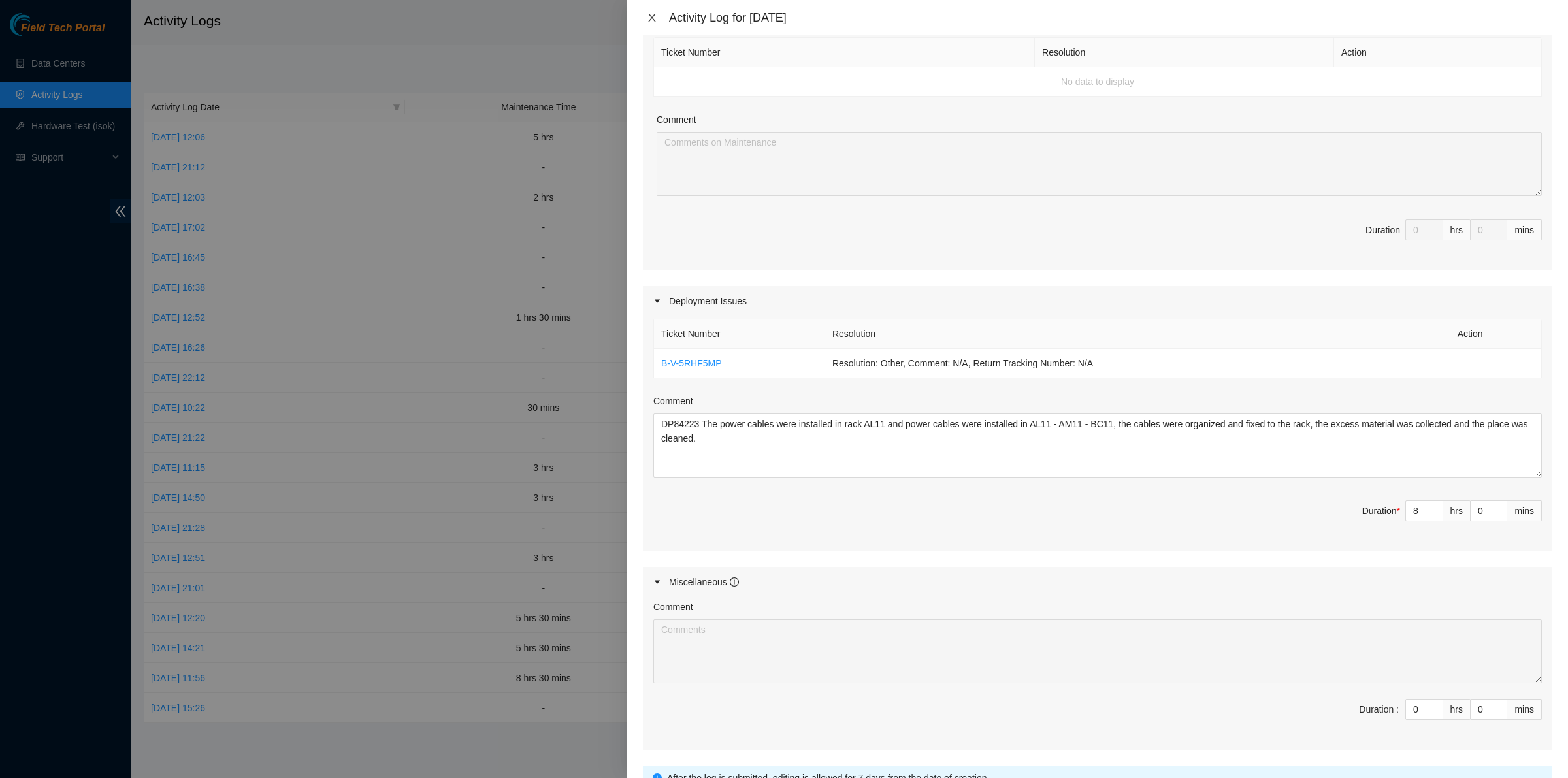
click at [655, 22] on icon "close" at bounding box center [651, 17] width 10 height 10
